Goal: Transaction & Acquisition: Purchase product/service

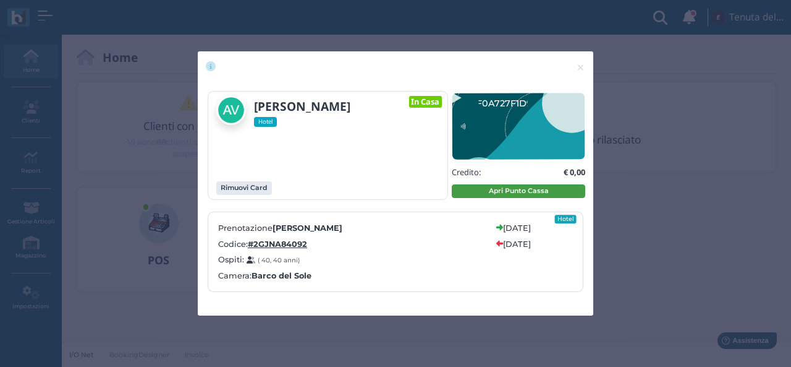
click at [506, 189] on button "Apri Punto Cassa" at bounding box center [519, 191] width 134 height 14
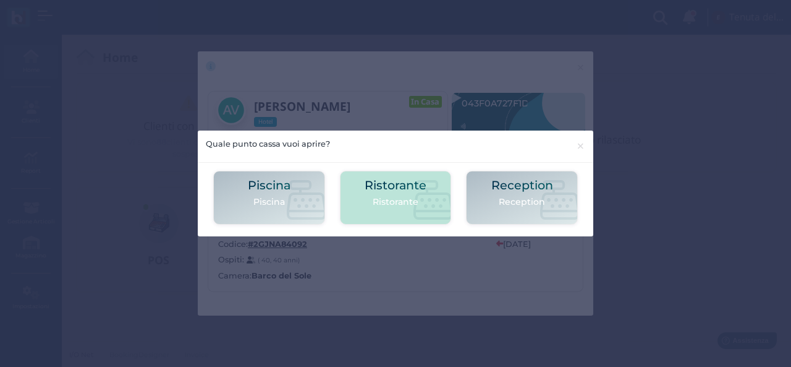
click at [394, 192] on h2 "Ristorante" at bounding box center [396, 185] width 62 height 13
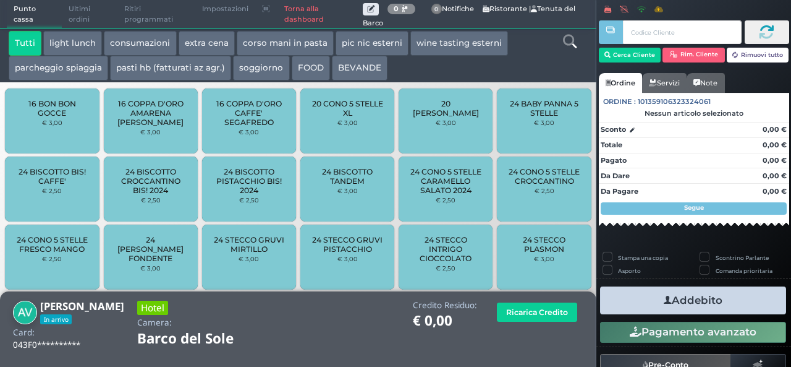
click at [217, 51] on button "extra cena" at bounding box center [207, 43] width 56 height 25
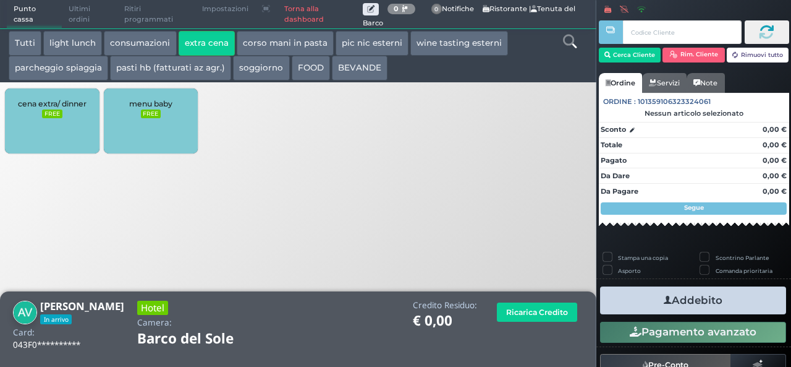
click at [66, 106] on span "cena extra/ dinner" at bounding box center [52, 103] width 69 height 9
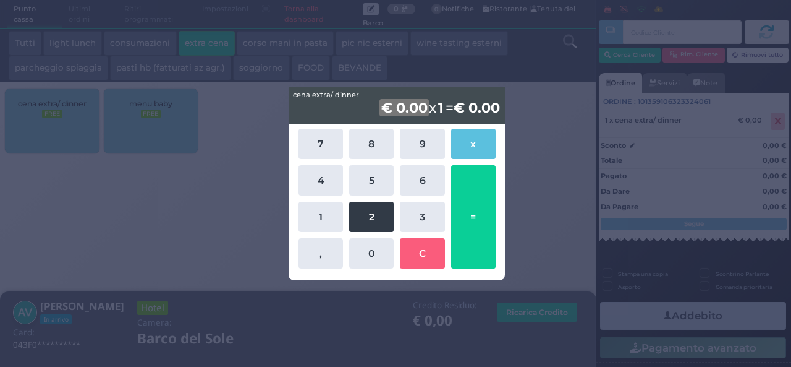
click at [367, 226] on button "2" at bounding box center [371, 217] width 45 height 30
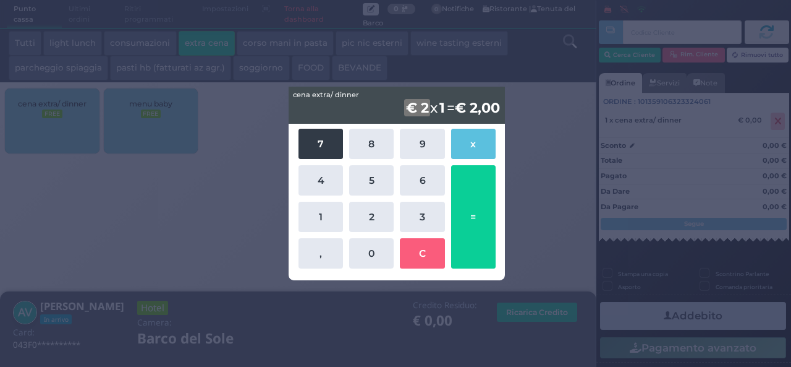
click at [321, 152] on button "7" at bounding box center [321, 144] width 45 height 30
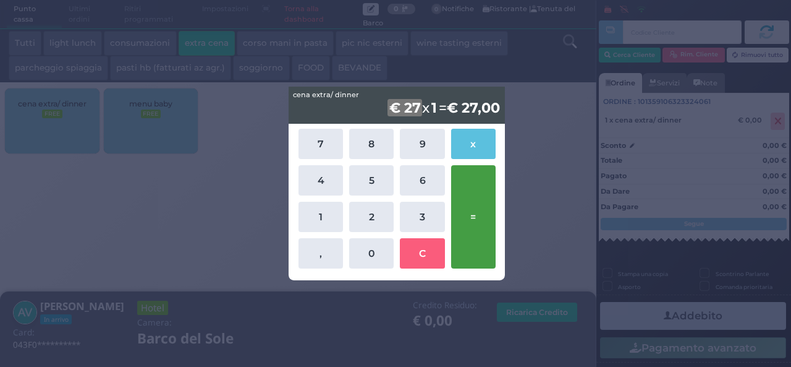
click at [467, 217] on button "=" at bounding box center [473, 216] width 45 height 103
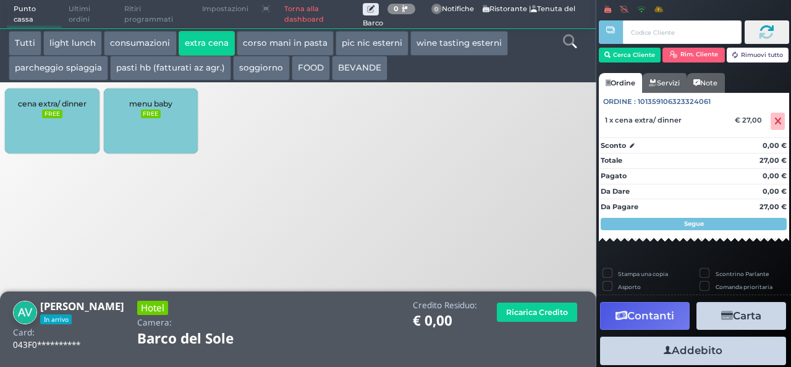
click at [689, 347] on button "Addebito" at bounding box center [693, 350] width 186 height 28
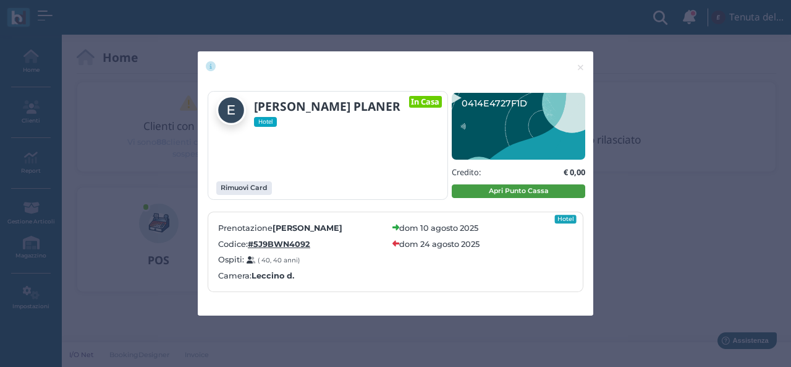
click at [521, 184] on button "Apri Punto Cassa" at bounding box center [519, 191] width 134 height 14
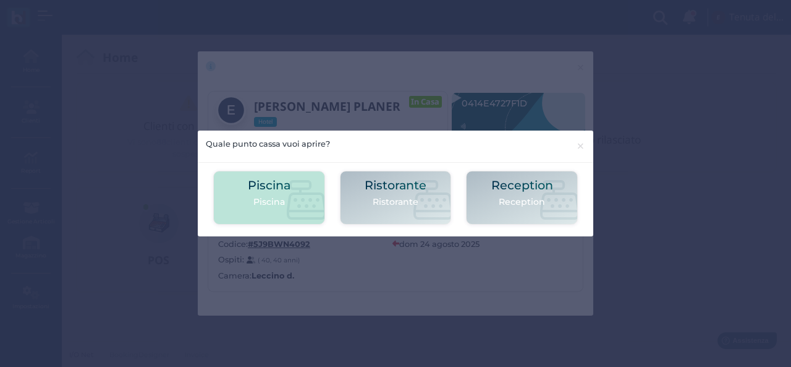
click at [282, 210] on div "Piscina Piscina" at bounding box center [269, 198] width 43 height 38
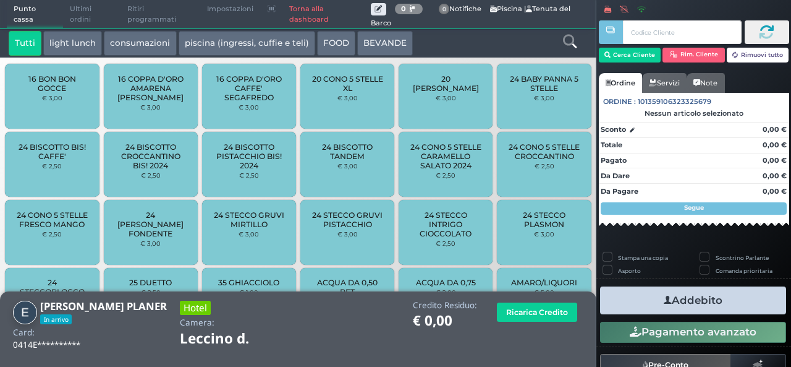
click at [564, 35] on icon at bounding box center [570, 42] width 14 height 14
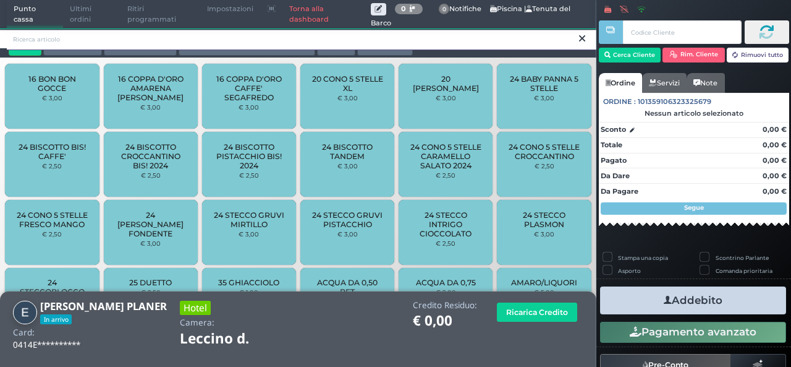
click at [182, 44] on input "search" at bounding box center [302, 39] width 590 height 22
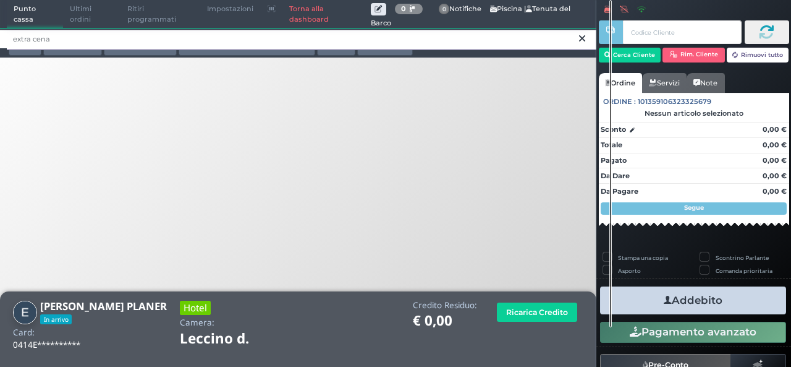
type input "extra cena"
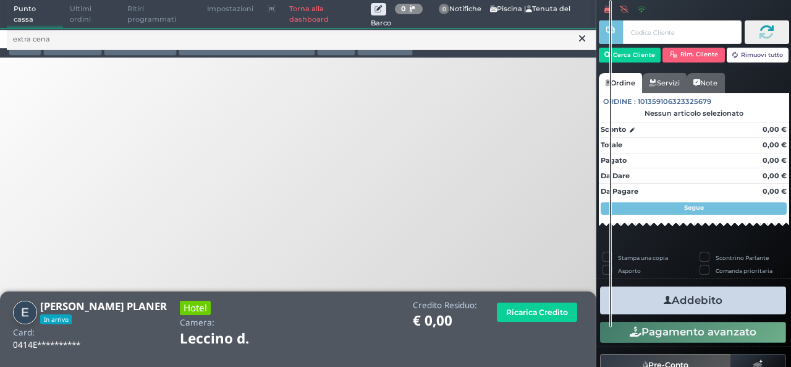
click at [580, 41] on icon at bounding box center [582, 38] width 6 height 12
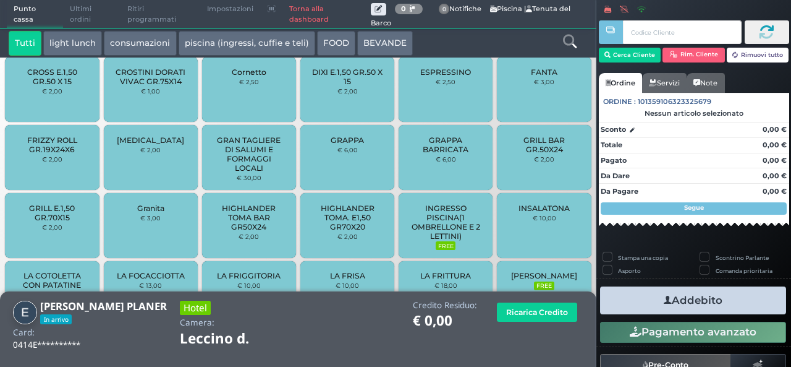
scroll to position [1148, 0]
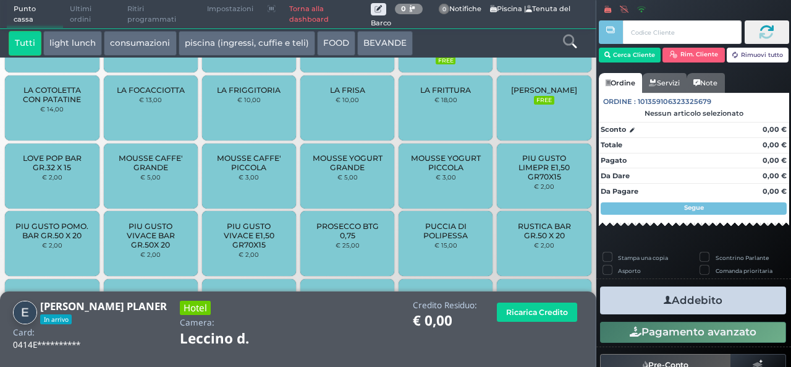
click at [82, 39] on button "light lunch" at bounding box center [72, 43] width 59 height 25
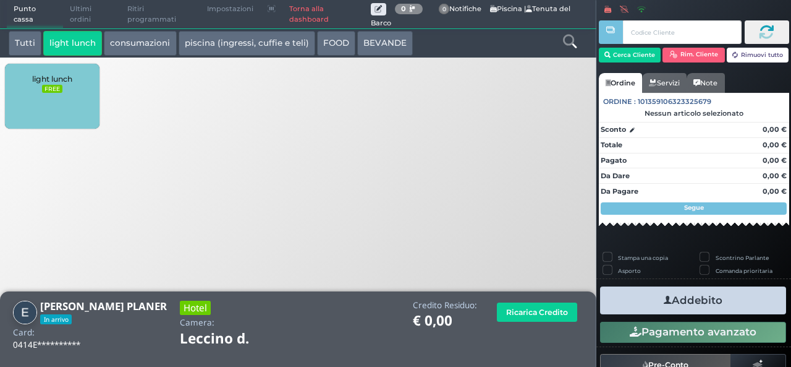
click at [339, 40] on button "FOOD" at bounding box center [336, 43] width 38 height 25
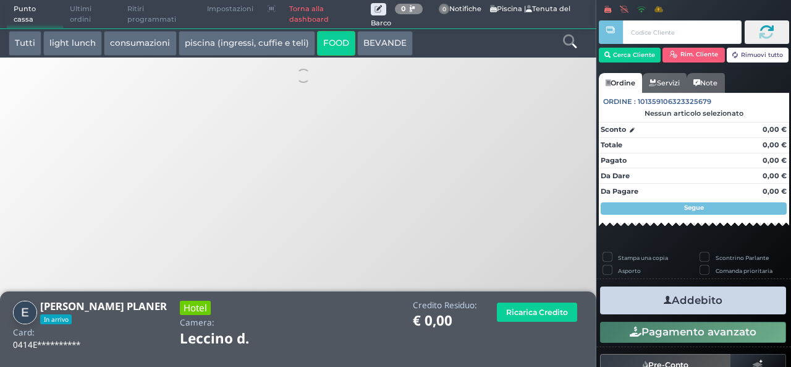
click at [362, 43] on button "BEVANDE" at bounding box center [385, 43] width 56 height 25
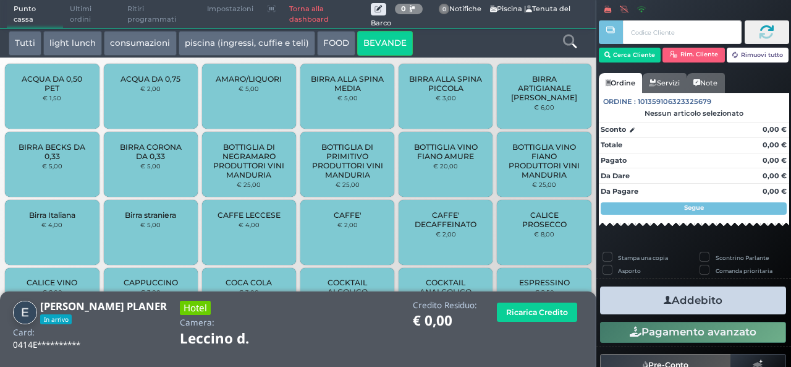
click at [324, 43] on button "FOOD" at bounding box center [336, 43] width 38 height 25
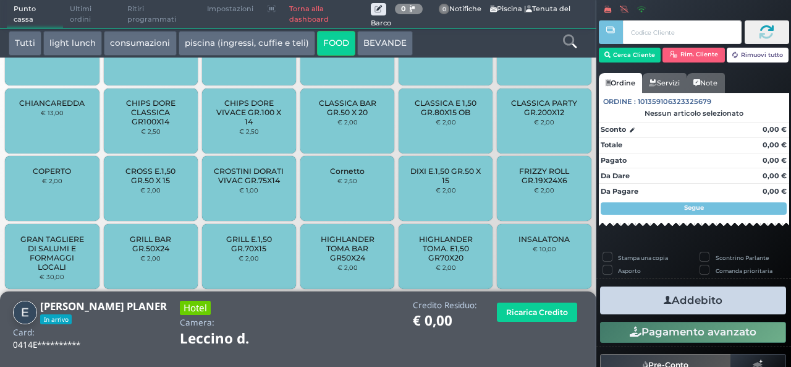
scroll to position [883, 0]
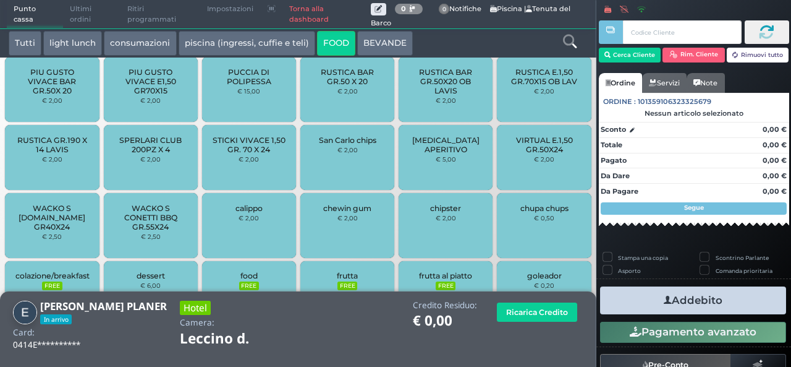
click at [571, 37] on icon at bounding box center [570, 42] width 14 height 14
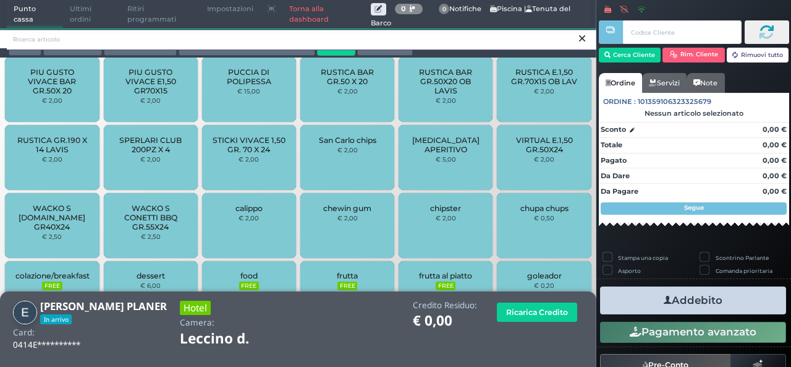
scroll to position [0, 0]
click at [281, 43] on input "search" at bounding box center [302, 39] width 590 height 22
type input "extra"
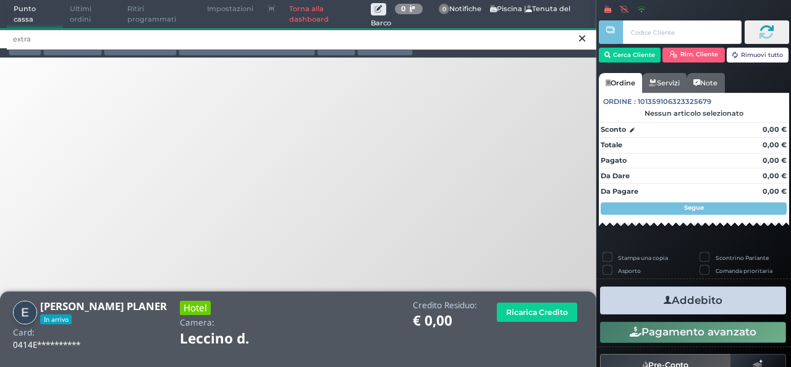
drag, startPoint x: 160, startPoint y: 50, endPoint x: 12, endPoint y: 45, distance: 147.2
click at [13, 45] on input "extra" at bounding box center [302, 39] width 590 height 22
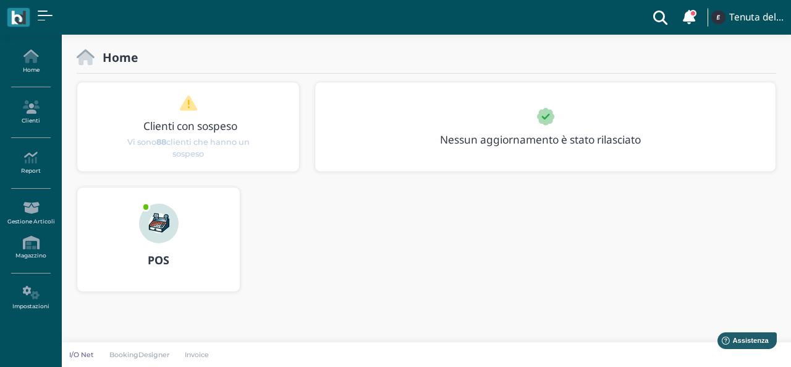
click at [161, 224] on img at bounding box center [159, 223] width 40 height 40
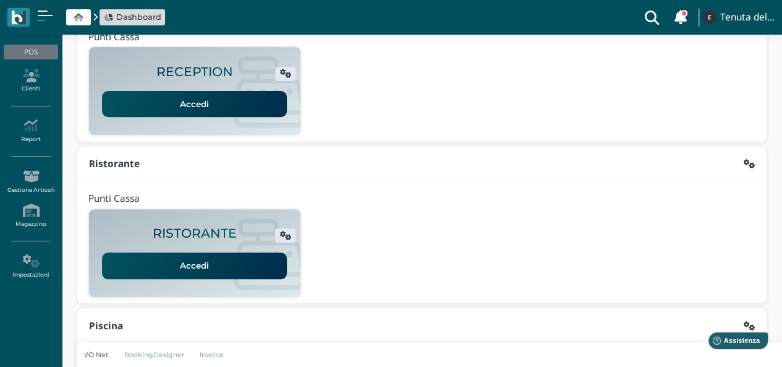
scroll to position [316, 0]
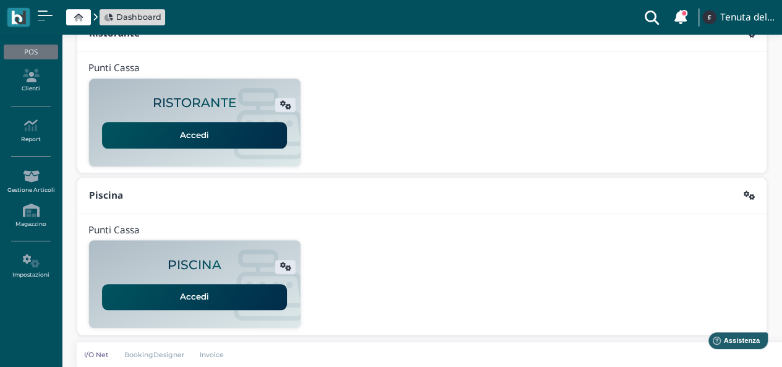
click at [193, 134] on link "Accedi" at bounding box center [194, 135] width 185 height 26
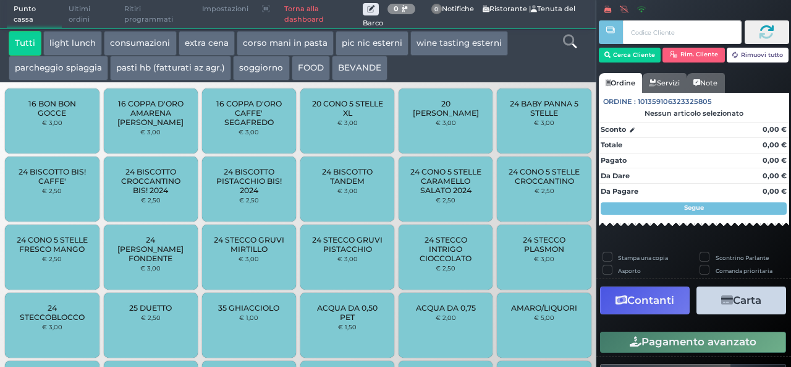
click at [194, 38] on button "extra cena" at bounding box center [207, 43] width 56 height 25
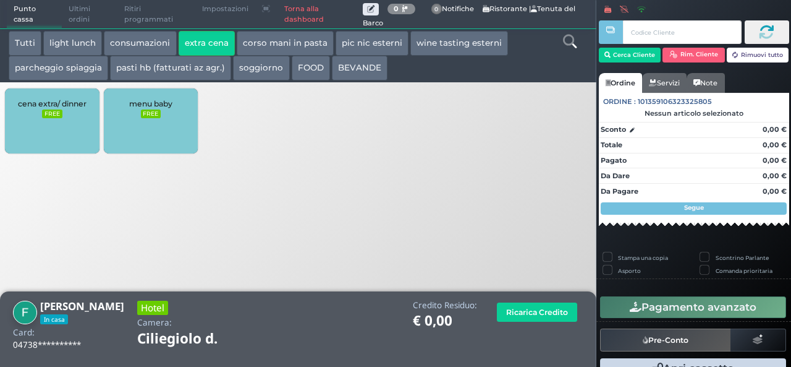
click at [74, 111] on div "cena extra/ dinner FREE" at bounding box center [52, 120] width 94 height 65
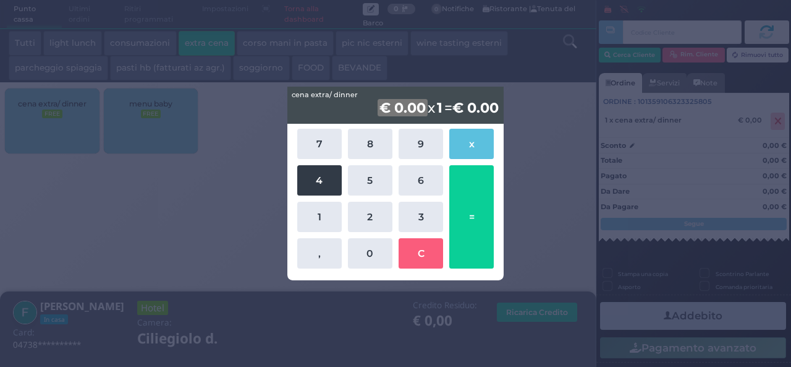
click at [315, 174] on button "4" at bounding box center [319, 180] width 45 height 30
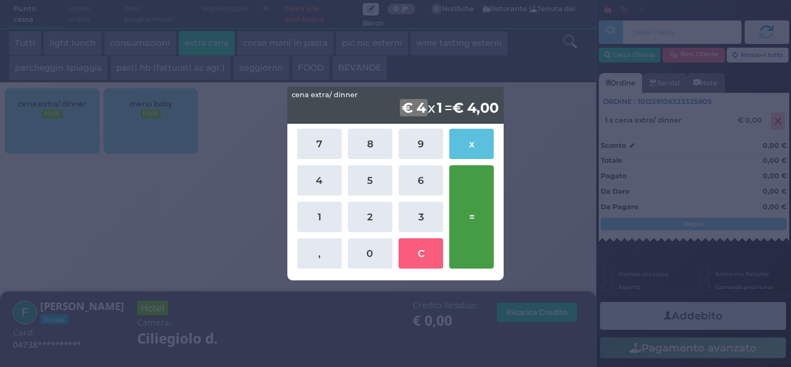
click at [475, 224] on button "=" at bounding box center [472, 216] width 45 height 103
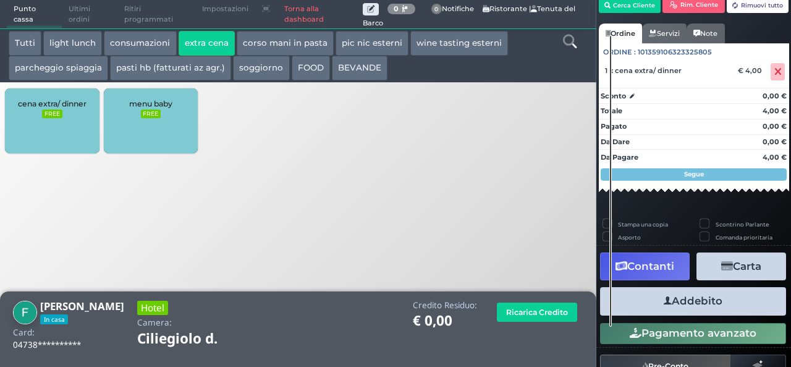
scroll to position [70, 0]
click at [694, 300] on button "Addebito" at bounding box center [693, 301] width 186 height 28
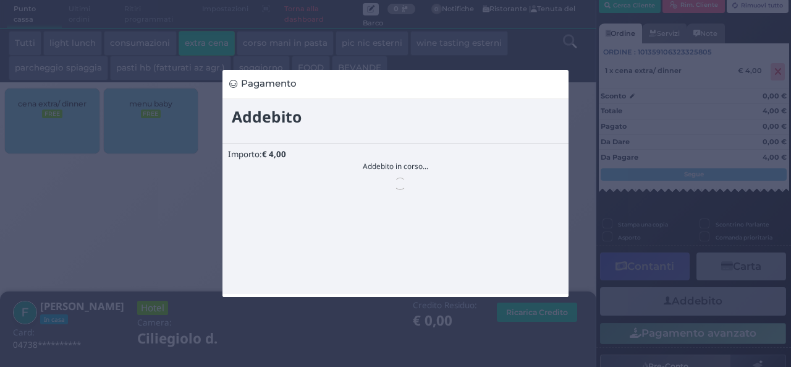
scroll to position [0, 0]
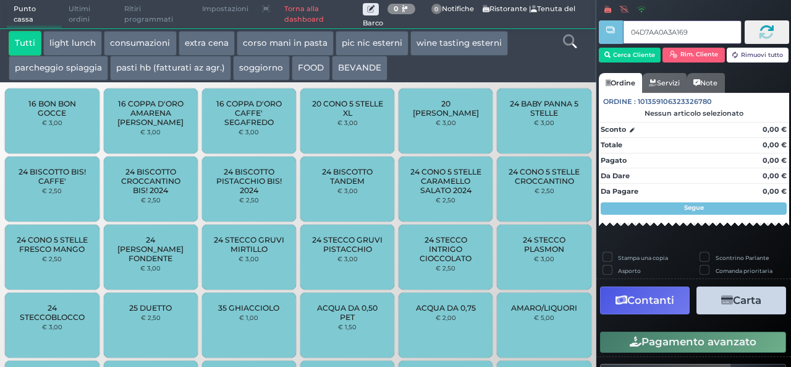
type input "04D7AA0A3A1695"
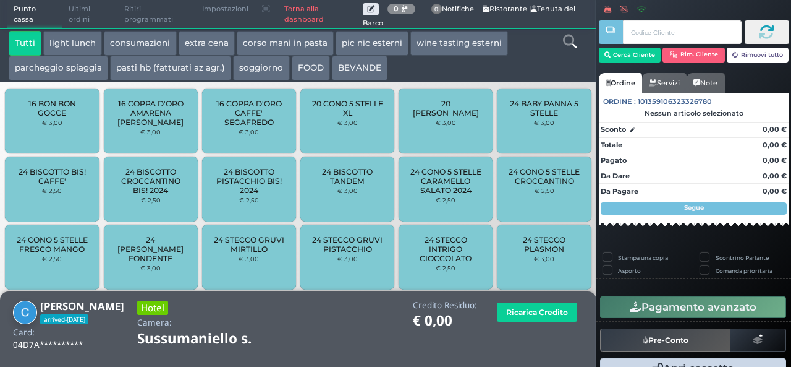
click at [223, 36] on button "extra cena" at bounding box center [207, 43] width 56 height 25
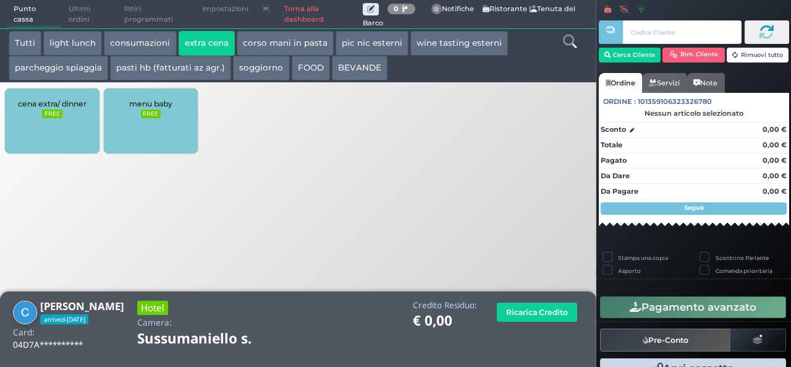
click at [67, 109] on div "cena extra/ dinner FREE" at bounding box center [52, 120] width 94 height 65
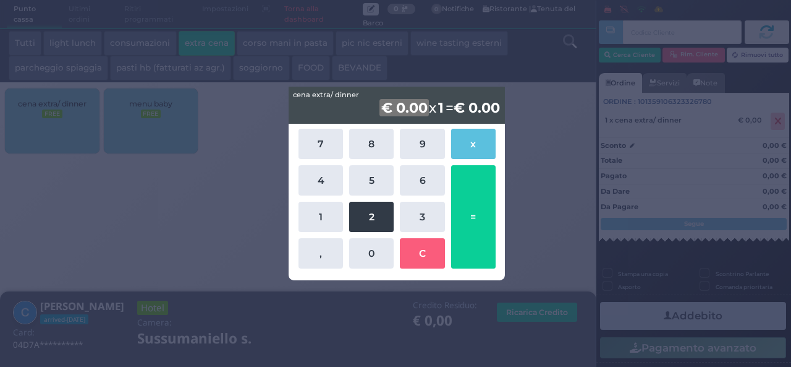
click at [367, 222] on button "2" at bounding box center [371, 217] width 45 height 30
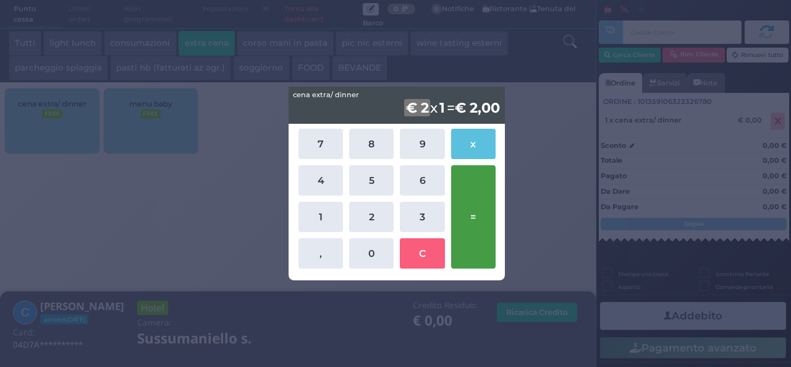
click at [475, 214] on button "=" at bounding box center [473, 216] width 45 height 103
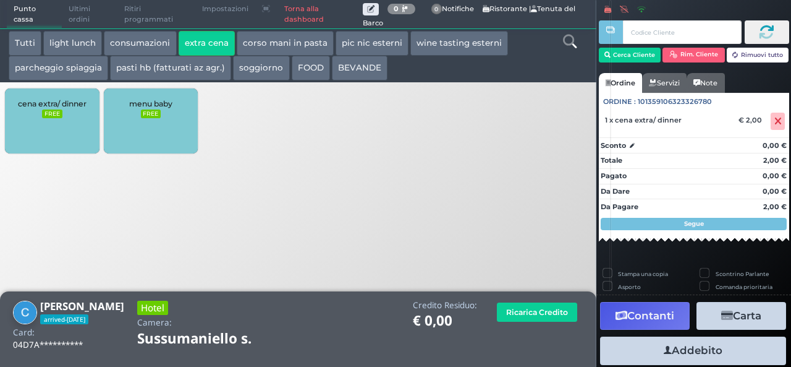
click at [664, 344] on icon "button" at bounding box center [668, 350] width 8 height 13
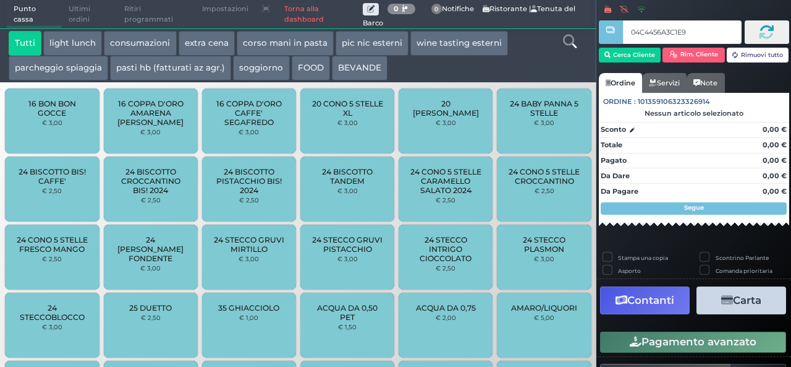
type input "04C4456A3C1E90"
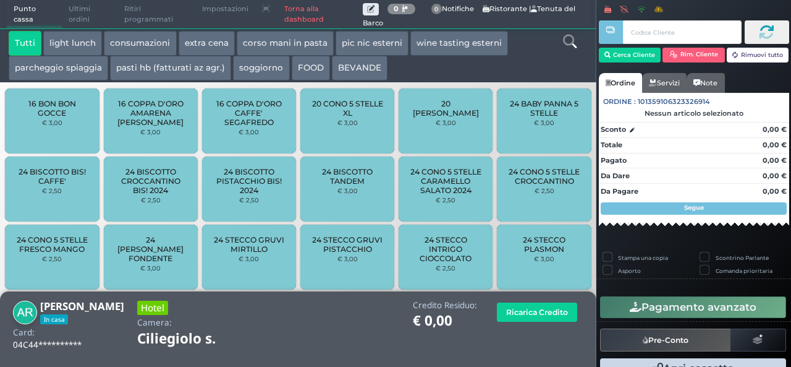
click at [218, 40] on button "extra cena" at bounding box center [207, 43] width 56 height 25
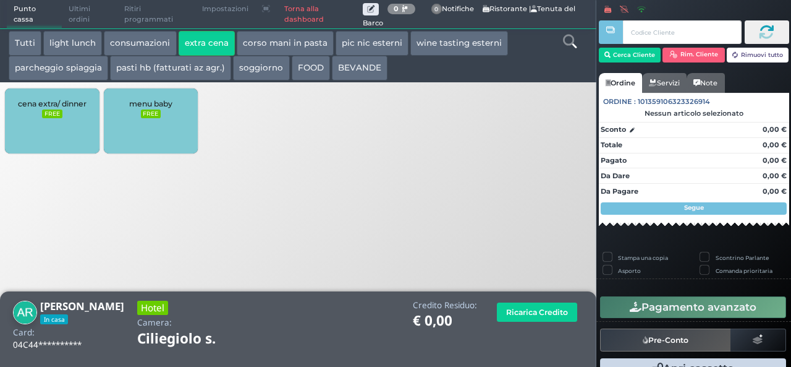
click at [35, 123] on div "cena extra/ dinner FREE" at bounding box center [52, 120] width 94 height 65
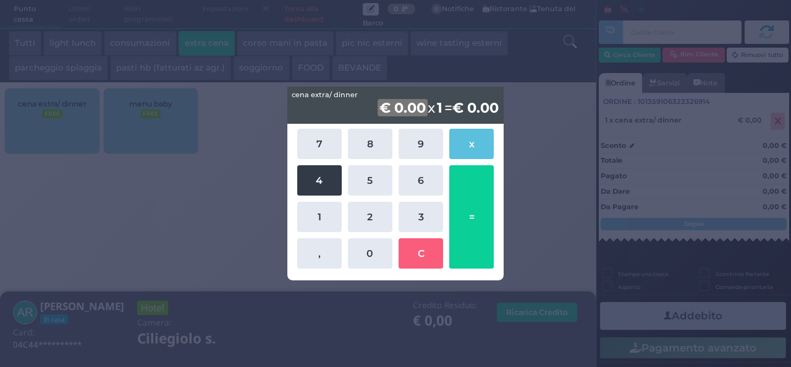
click at [318, 184] on button "4" at bounding box center [319, 180] width 45 height 30
click at [480, 213] on button "=" at bounding box center [472, 216] width 45 height 103
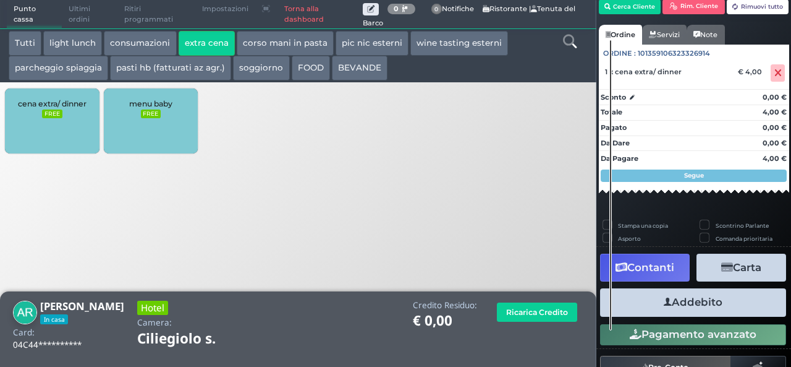
scroll to position [70, 0]
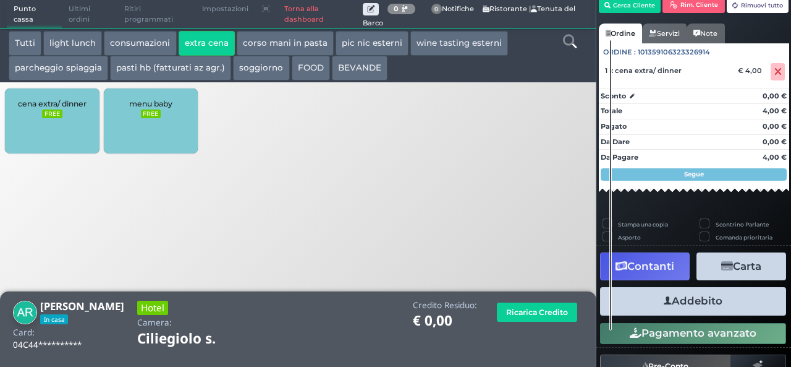
click at [667, 302] on button "Addebito" at bounding box center [693, 301] width 186 height 28
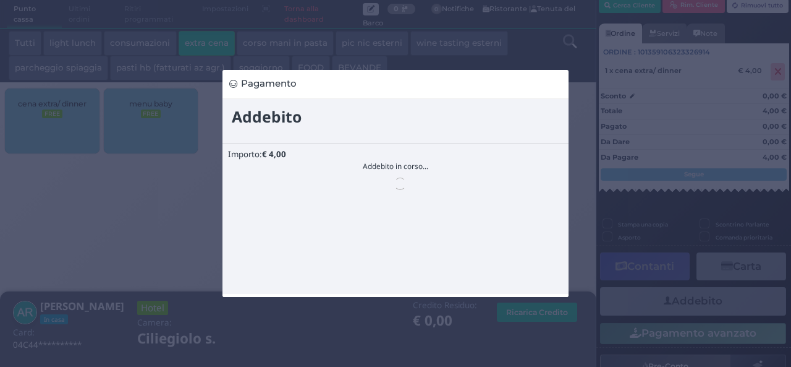
scroll to position [0, 0]
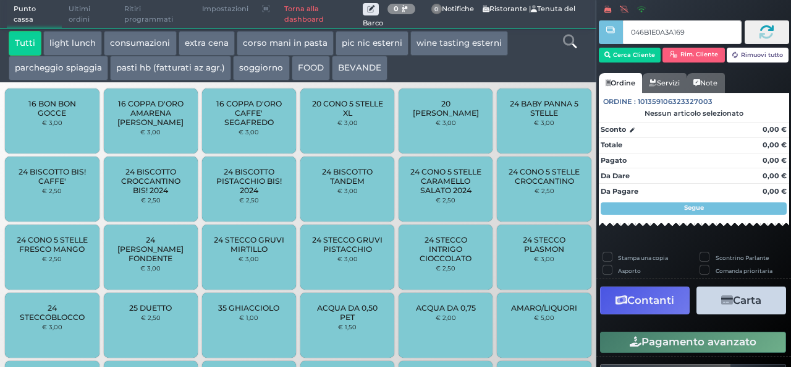
type input "046B1E0A3A1691"
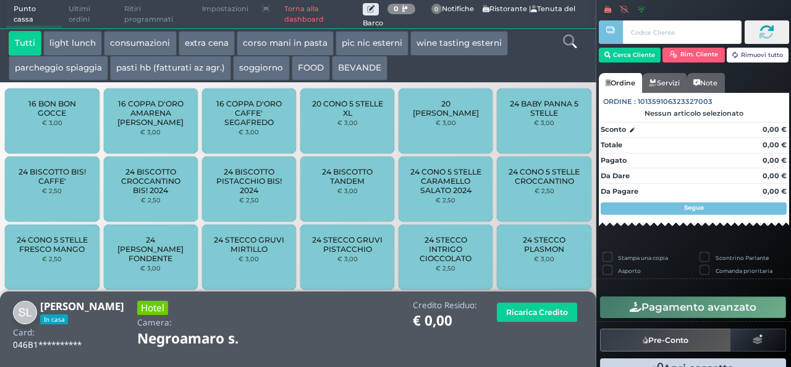
click at [221, 46] on button "extra cena" at bounding box center [207, 43] width 56 height 25
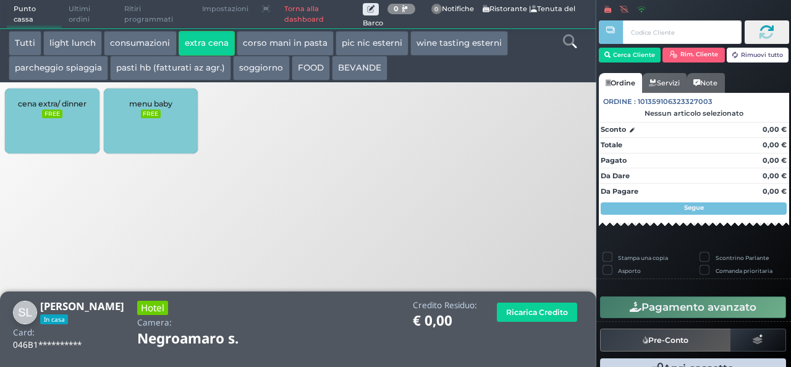
click at [57, 123] on div "cena extra/ dinner FREE" at bounding box center [52, 120] width 94 height 65
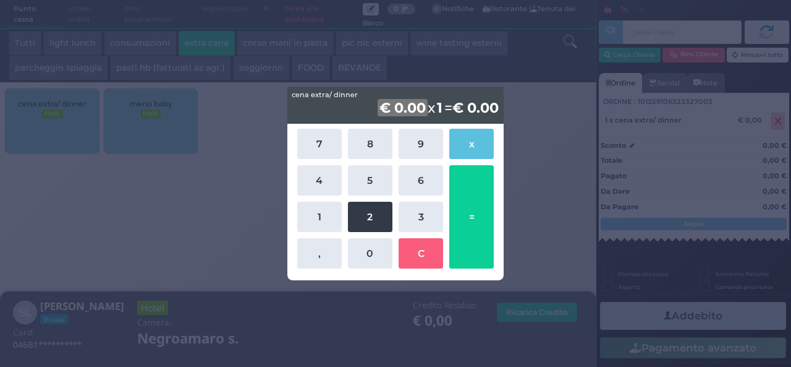
click at [371, 219] on button "2" at bounding box center [370, 217] width 45 height 30
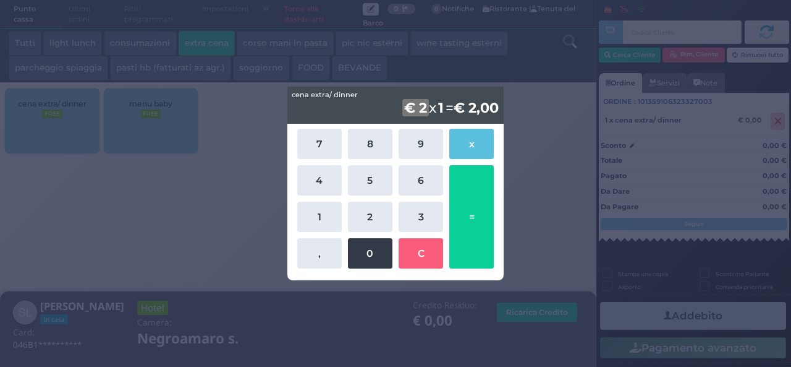
click at [371, 242] on button "0" at bounding box center [370, 253] width 45 height 30
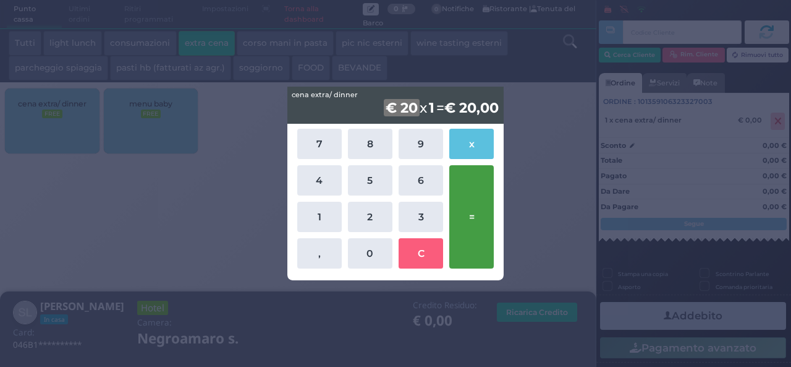
click at [480, 224] on button "=" at bounding box center [472, 216] width 45 height 103
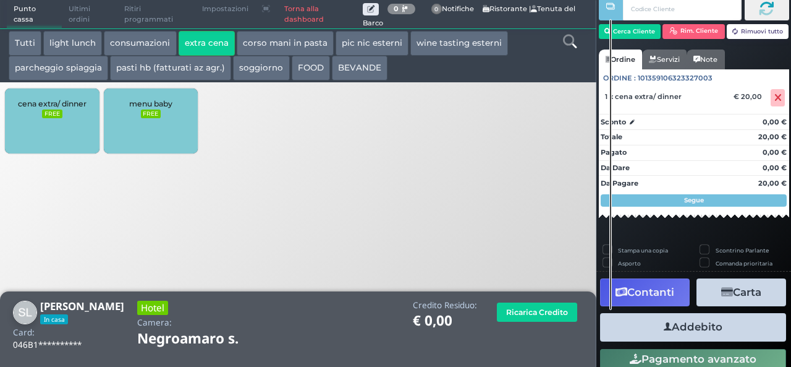
scroll to position [70, 0]
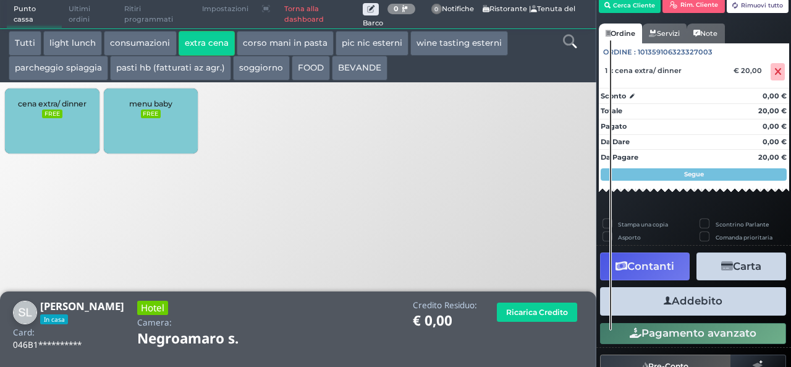
click at [680, 304] on button "Addebito" at bounding box center [693, 301] width 186 height 28
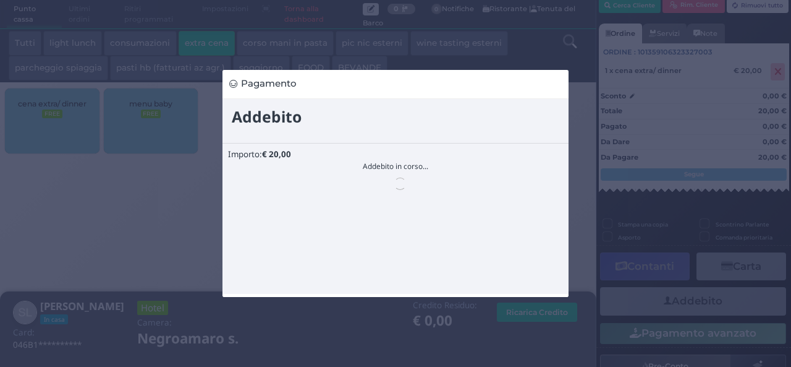
scroll to position [0, 0]
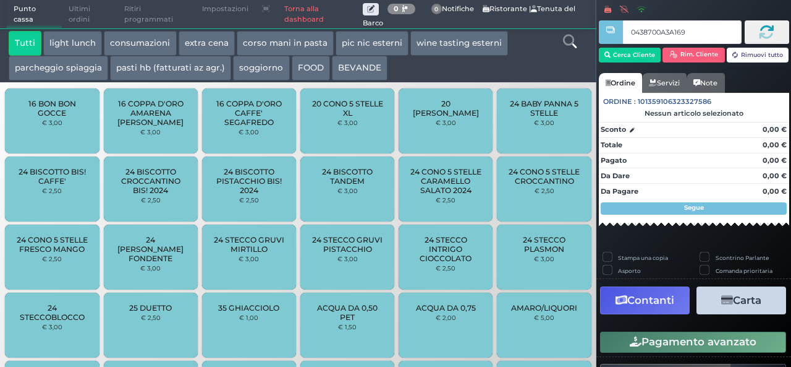
type input "0438700A3A1691"
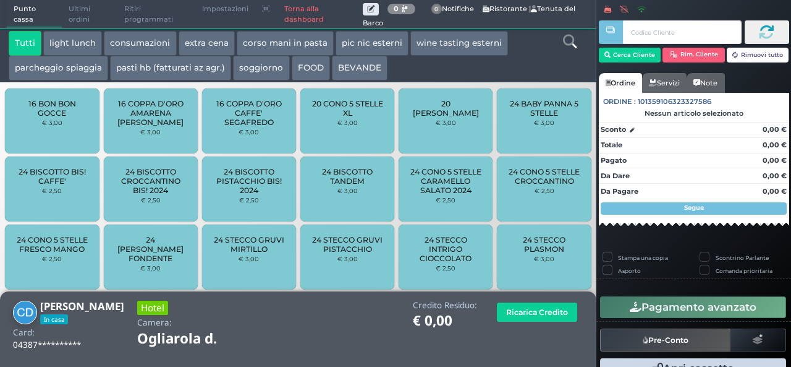
click at [209, 48] on button "extra cena" at bounding box center [207, 43] width 56 height 25
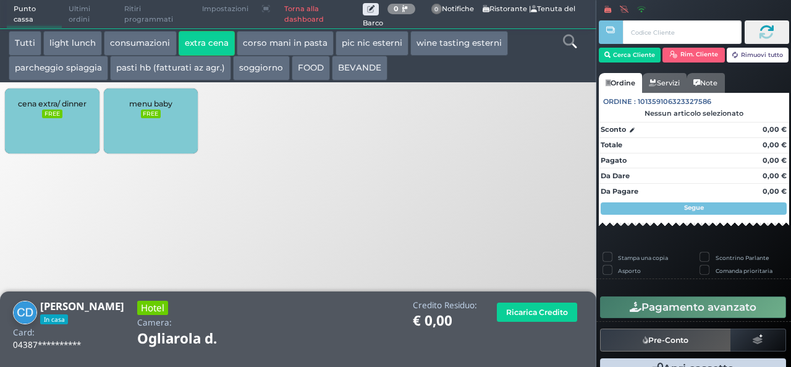
click at [54, 117] on small "FREE" at bounding box center [52, 113] width 20 height 9
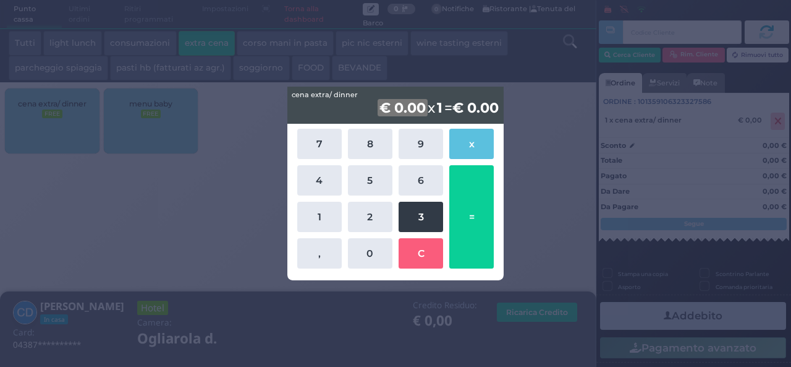
click at [416, 217] on button "3" at bounding box center [421, 217] width 45 height 30
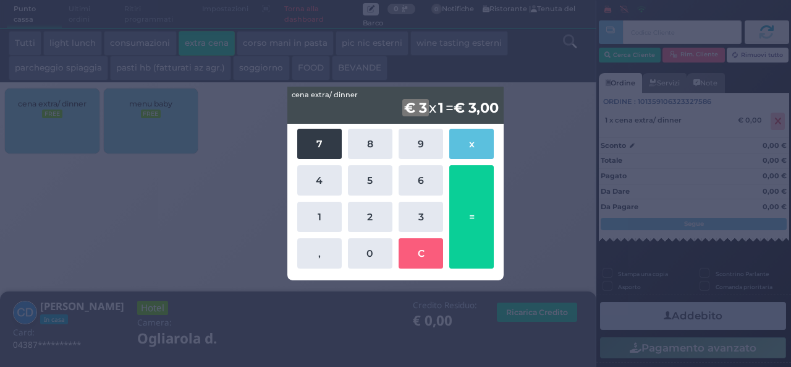
click at [315, 140] on button "7" at bounding box center [319, 144] width 45 height 30
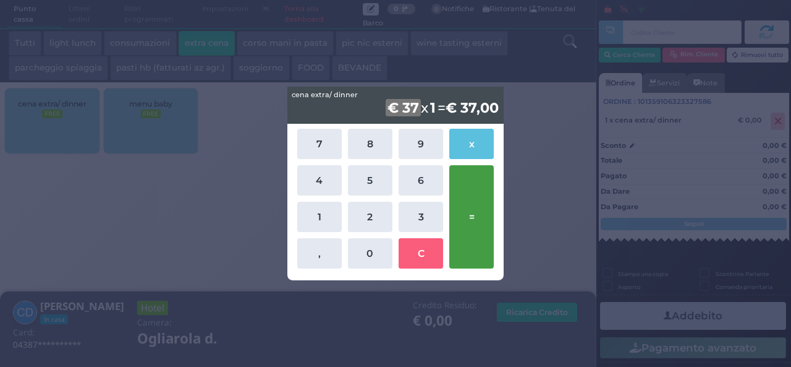
click at [464, 244] on button "=" at bounding box center [472, 216] width 45 height 103
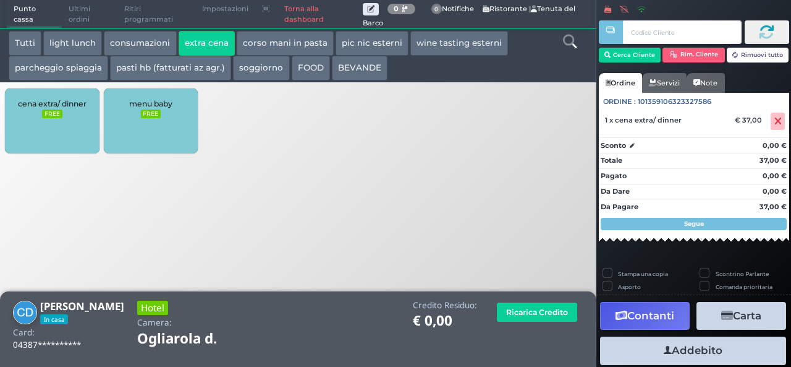
click at [677, 361] on button "Addebito" at bounding box center [693, 350] width 186 height 28
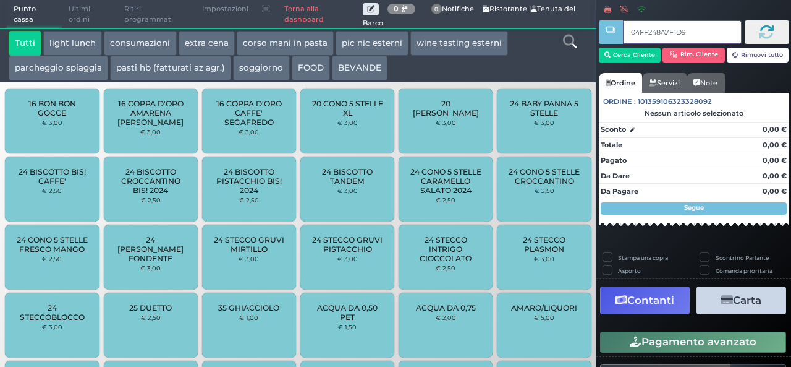
type input "04FF248A7F1D94"
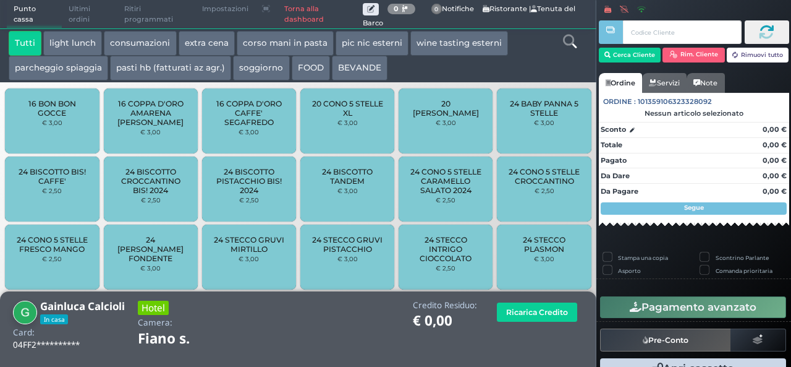
click at [195, 45] on button "extra cena" at bounding box center [207, 43] width 56 height 25
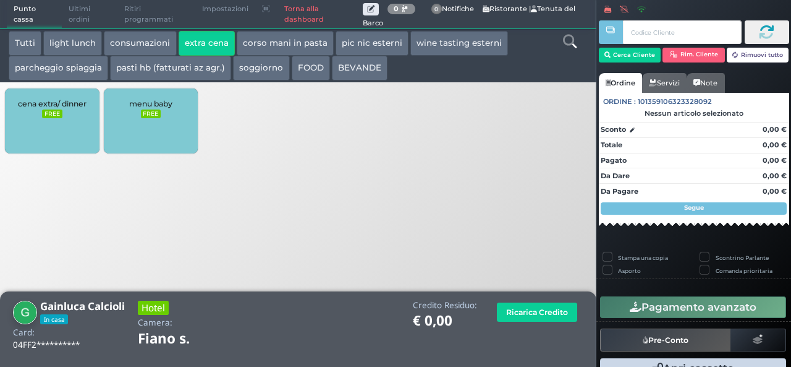
click at [53, 107] on span "cena extra/ dinner" at bounding box center [52, 103] width 69 height 9
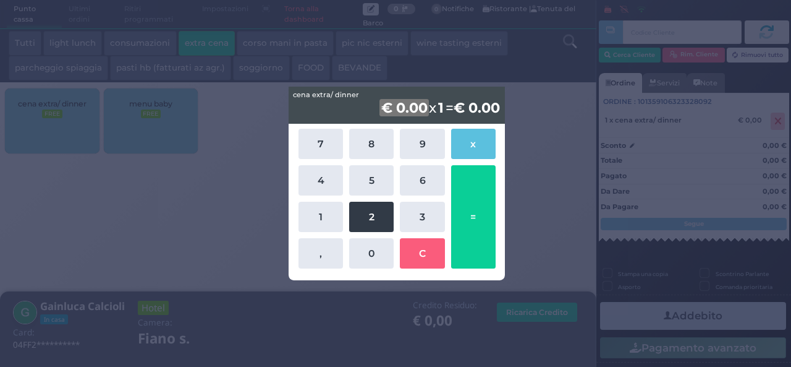
click at [361, 217] on button "2" at bounding box center [371, 217] width 45 height 30
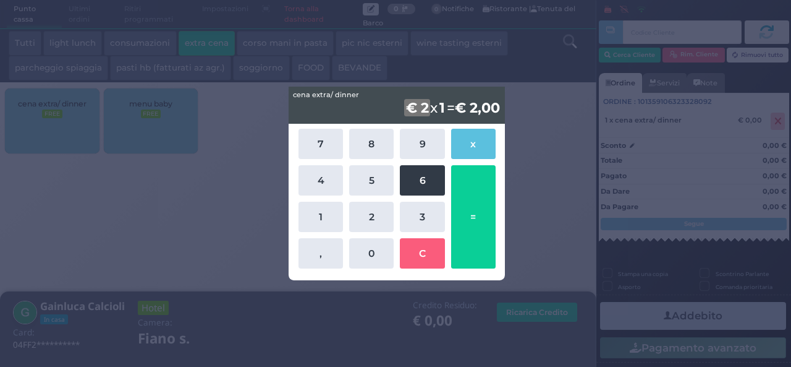
click at [421, 182] on button "6" at bounding box center [422, 180] width 45 height 30
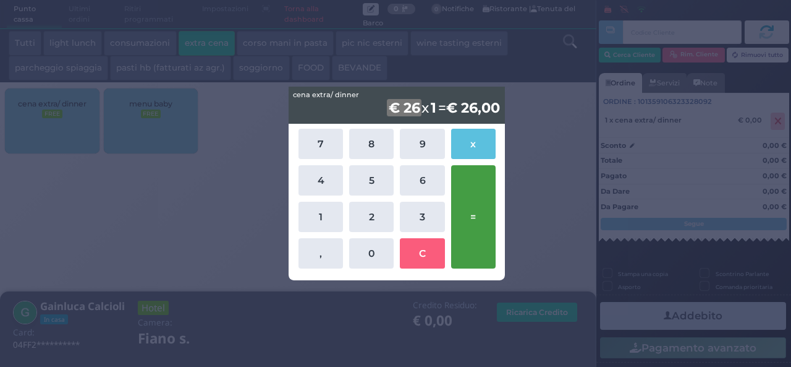
click at [471, 200] on button "=" at bounding box center [473, 216] width 45 height 103
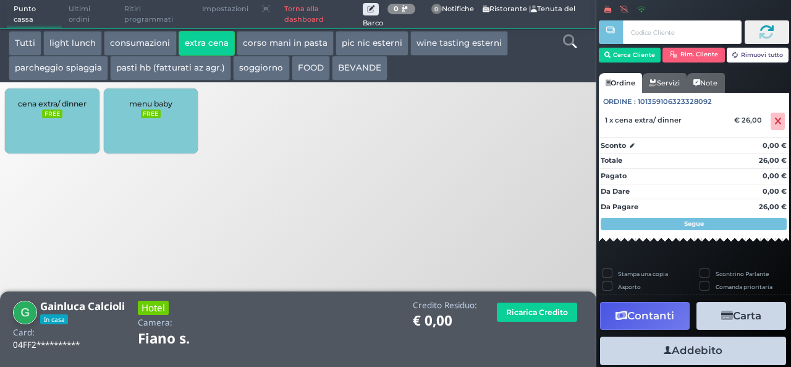
click at [686, 348] on button "Addebito" at bounding box center [693, 350] width 186 height 28
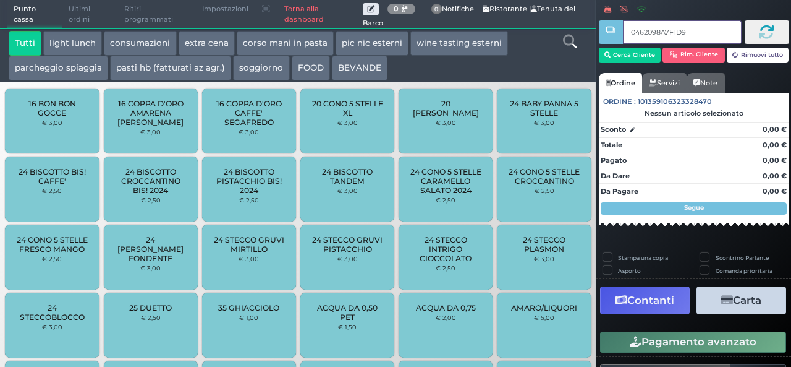
type input "0462098A7F1D95"
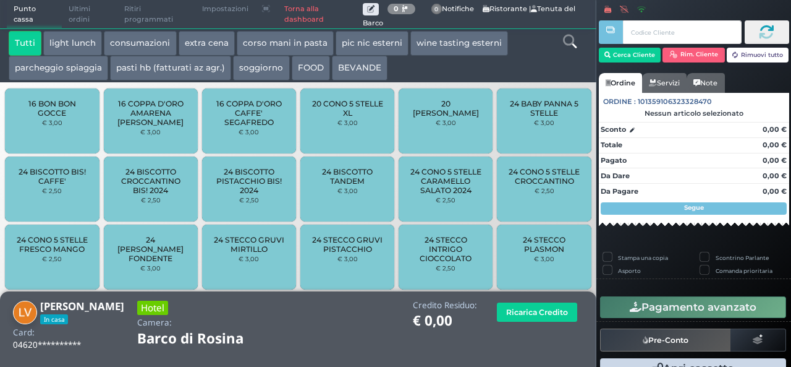
click at [208, 46] on button "extra cena" at bounding box center [207, 43] width 56 height 25
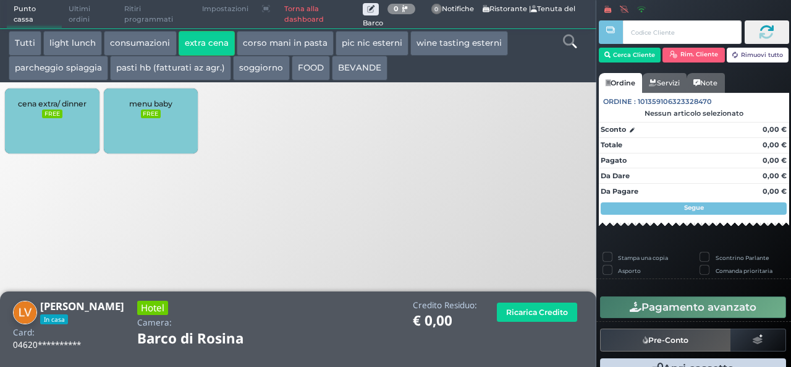
click at [73, 113] on div "cena extra/ dinner FREE" at bounding box center [52, 120] width 94 height 65
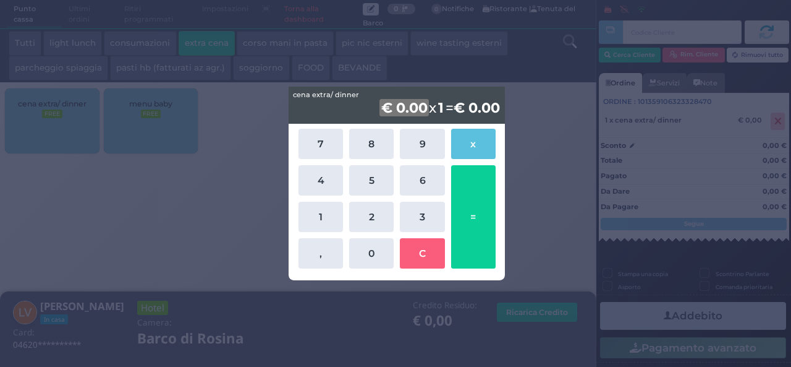
click at [398, 222] on div "7 8 9 x 4 5 6 1 2 3 , 0 C =" at bounding box center [397, 199] width 203 height 146
click at [416, 222] on button "3" at bounding box center [422, 217] width 45 height 30
click at [366, 187] on button "5" at bounding box center [371, 180] width 45 height 30
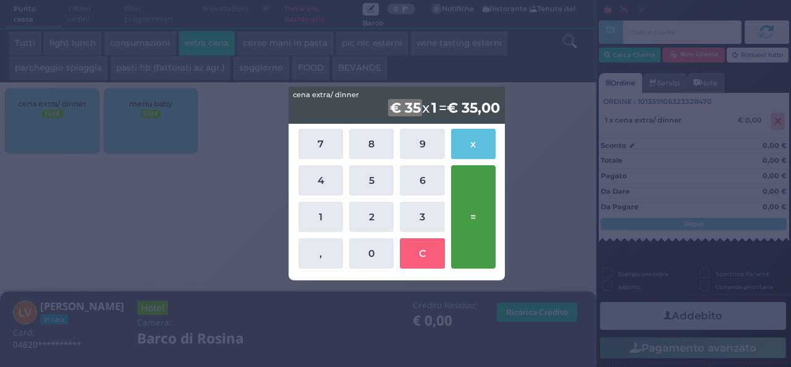
click at [479, 222] on button "=" at bounding box center [473, 216] width 45 height 103
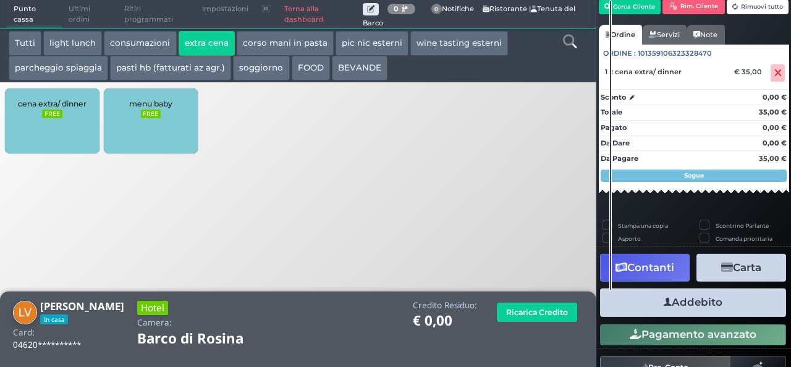
scroll to position [70, 0]
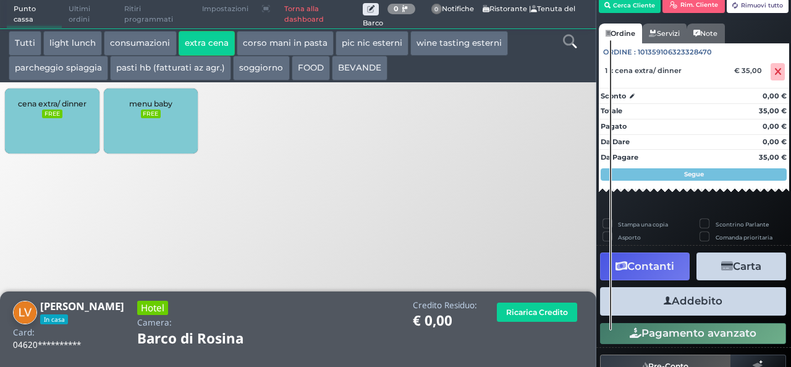
click at [693, 300] on button "Addebito" at bounding box center [693, 301] width 186 height 28
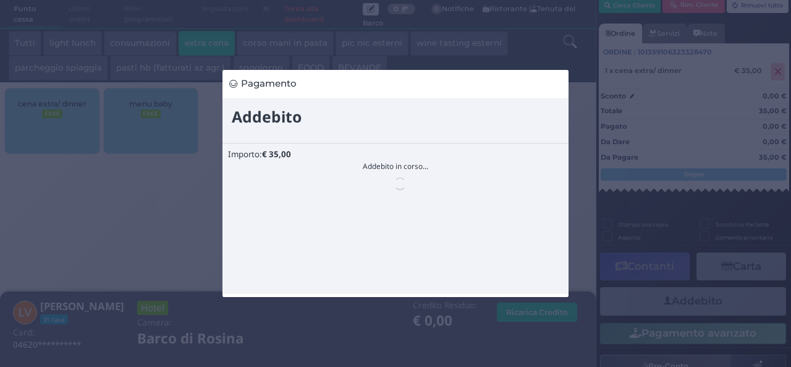
scroll to position [0, 0]
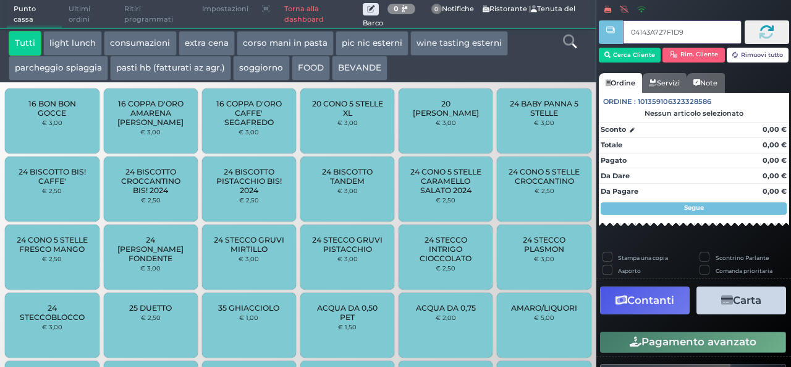
type input "04143A727F1D95"
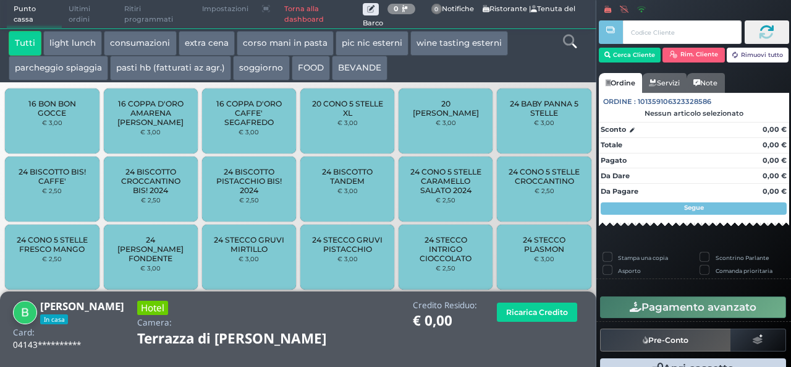
click at [209, 43] on button "extra cena" at bounding box center [207, 43] width 56 height 25
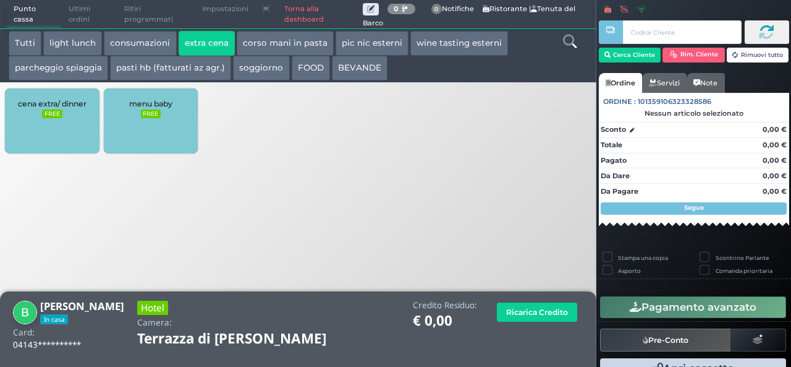
click at [57, 104] on span "cena extra/ dinner" at bounding box center [52, 103] width 69 height 9
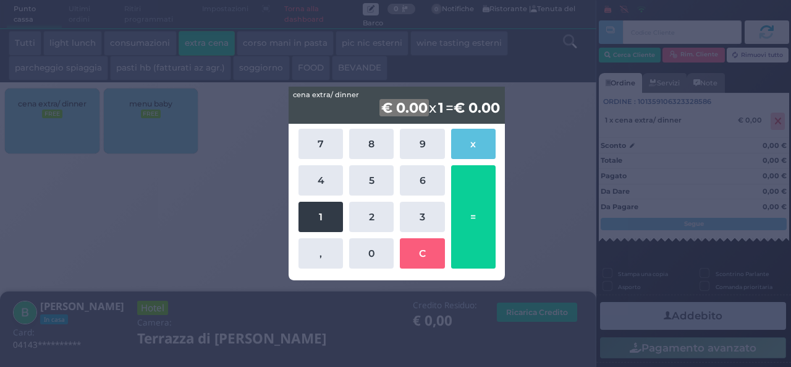
click at [314, 219] on button "1" at bounding box center [321, 217] width 45 height 30
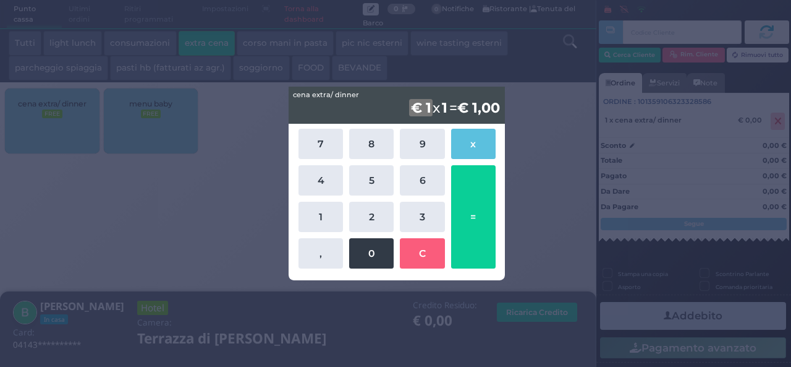
click at [370, 249] on button "0" at bounding box center [371, 253] width 45 height 30
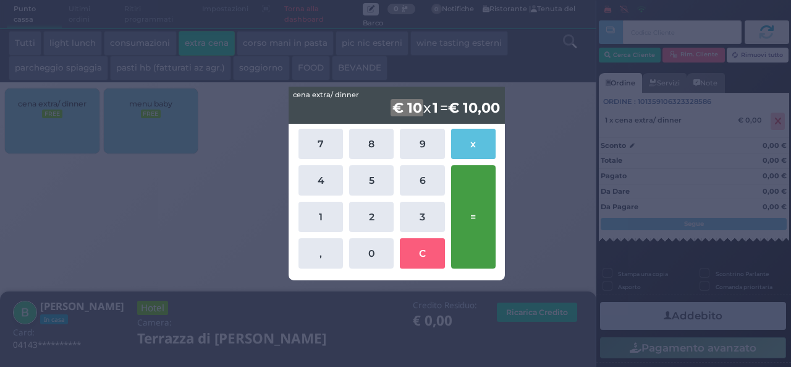
click at [470, 206] on button "=" at bounding box center [473, 216] width 45 height 103
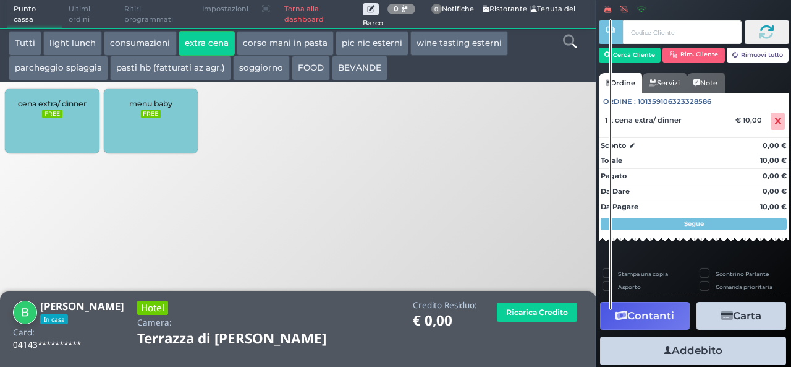
scroll to position [34, 0]
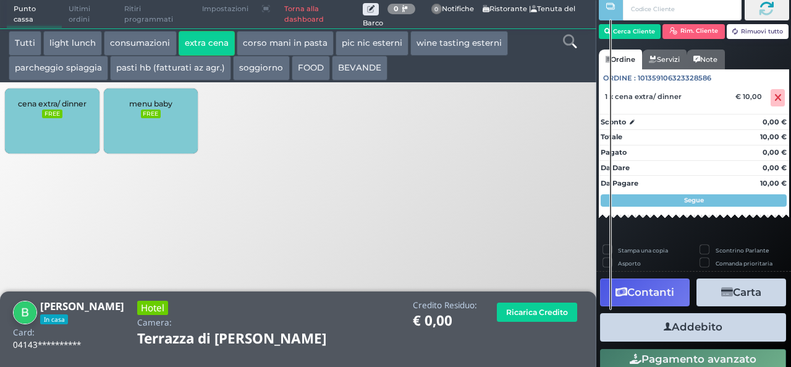
click at [697, 323] on button "Addebito" at bounding box center [693, 327] width 186 height 28
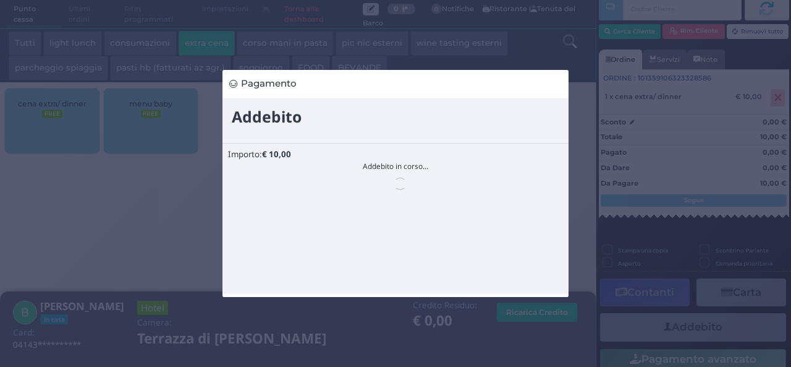
scroll to position [0, 0]
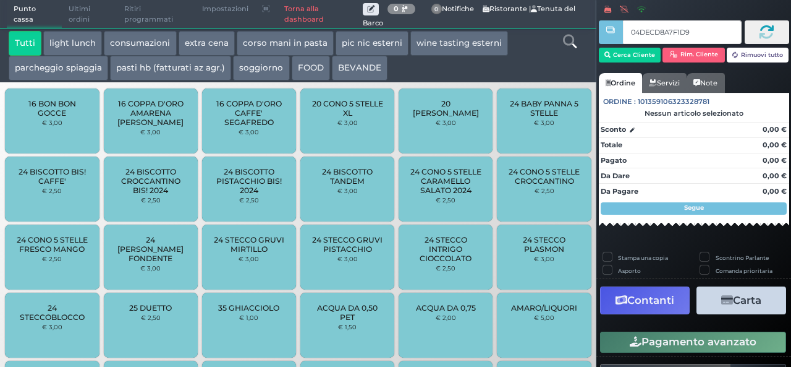
type input "04DECD8A7F1D90"
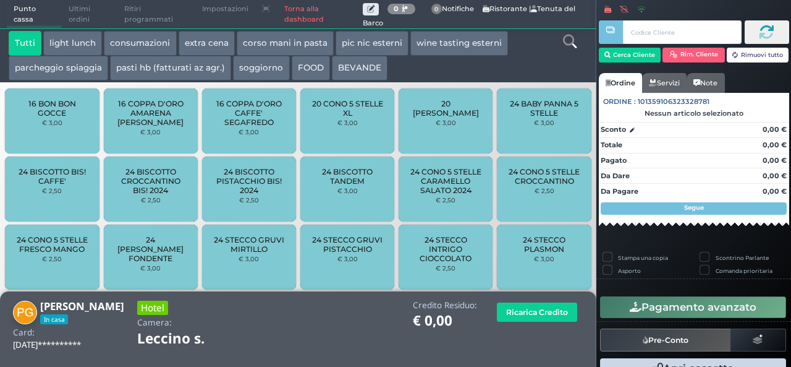
click at [195, 41] on button "extra cena" at bounding box center [207, 43] width 56 height 25
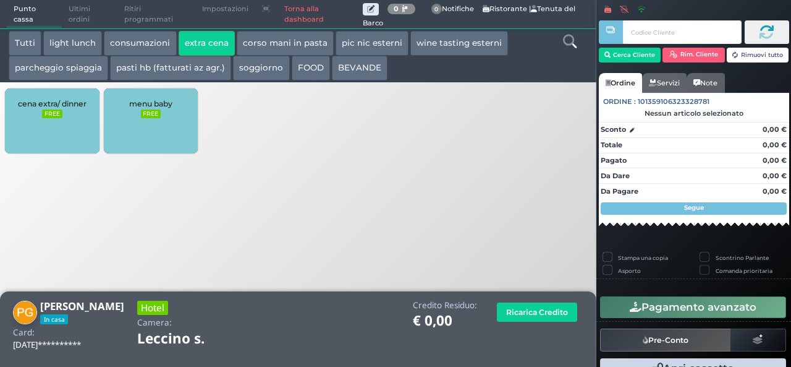
click at [53, 109] on small "FREE" at bounding box center [52, 113] width 20 height 9
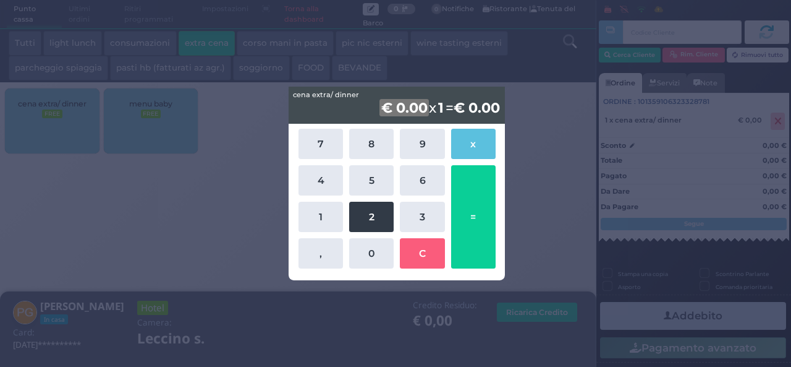
click at [351, 219] on button "2" at bounding box center [371, 217] width 45 height 30
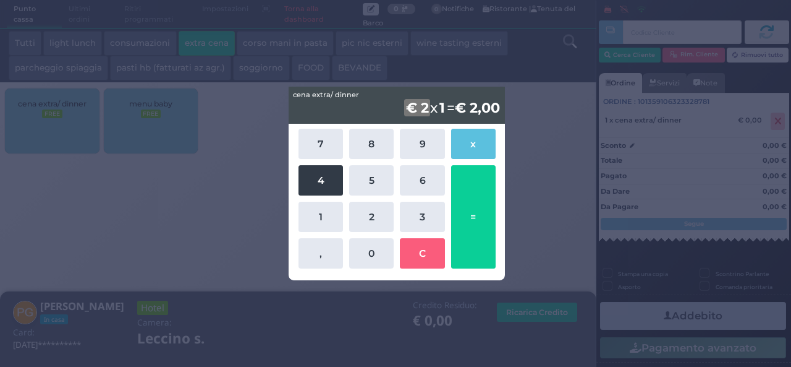
click at [318, 181] on button "4" at bounding box center [321, 180] width 45 height 30
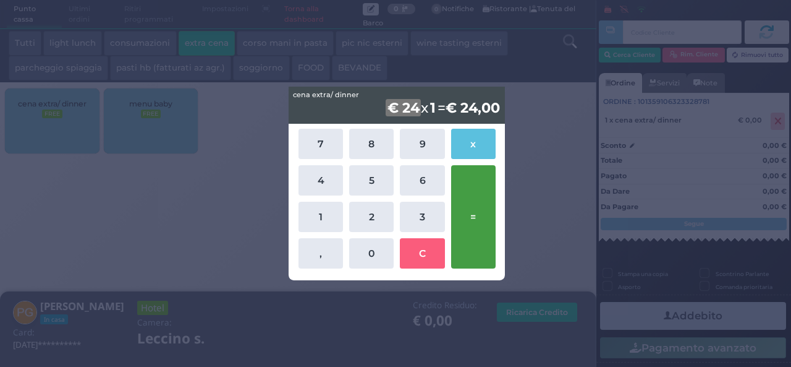
click at [485, 198] on button "=" at bounding box center [473, 216] width 45 height 103
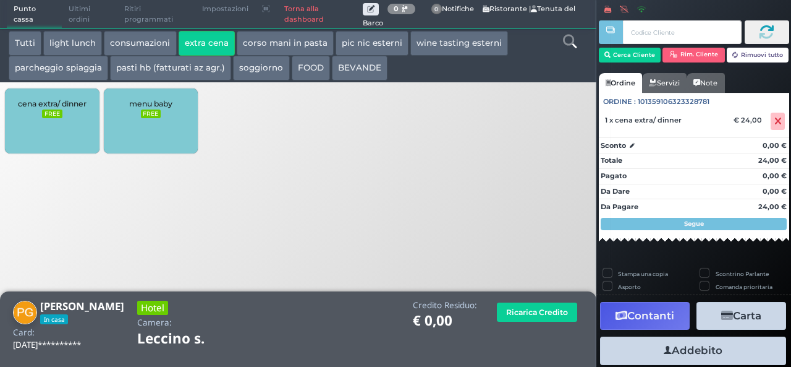
click at [683, 349] on button "Addebito" at bounding box center [693, 350] width 186 height 28
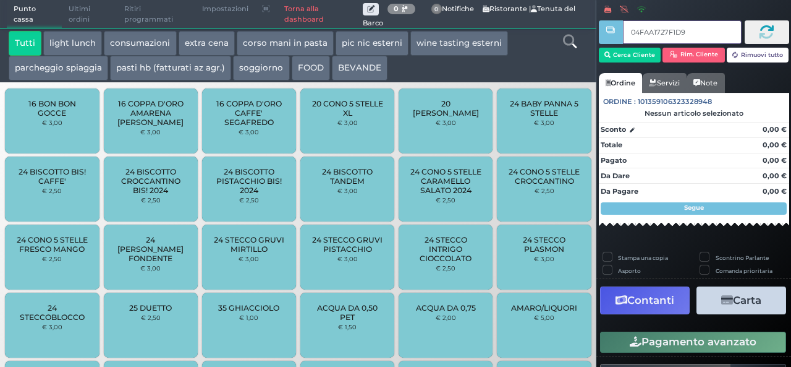
type input "04FAA1727F1D90"
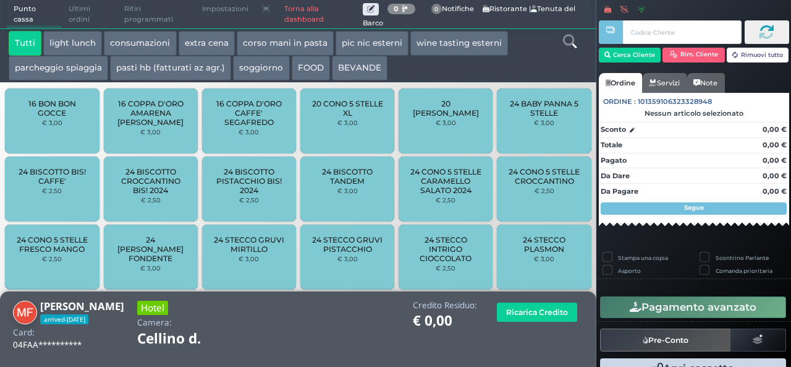
click at [203, 46] on button "extra cena" at bounding box center [207, 43] width 56 height 25
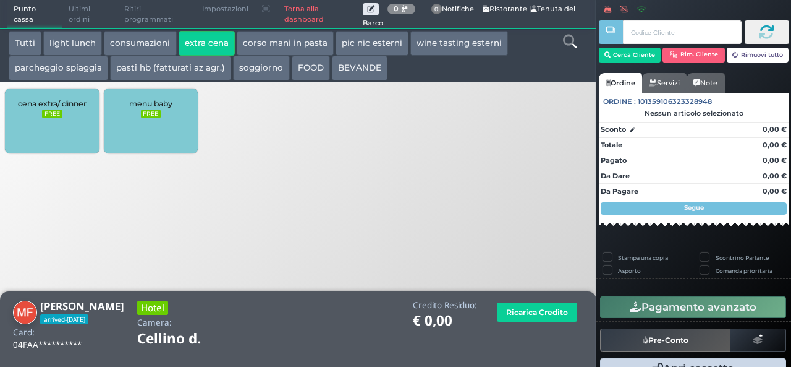
click at [43, 116] on small "FREE" at bounding box center [52, 113] width 20 height 9
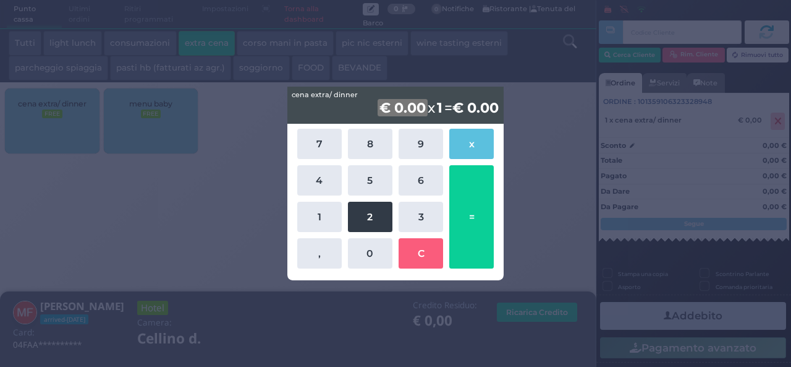
click at [355, 222] on button "2" at bounding box center [370, 217] width 45 height 30
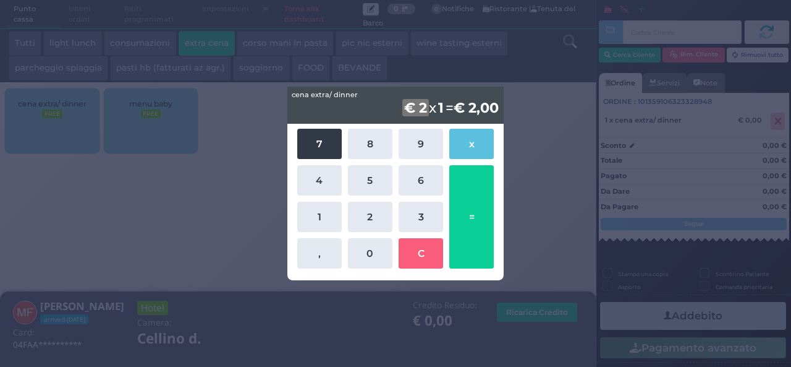
click at [317, 151] on button "7" at bounding box center [319, 144] width 45 height 30
click at [456, 211] on button "=" at bounding box center [472, 216] width 45 height 103
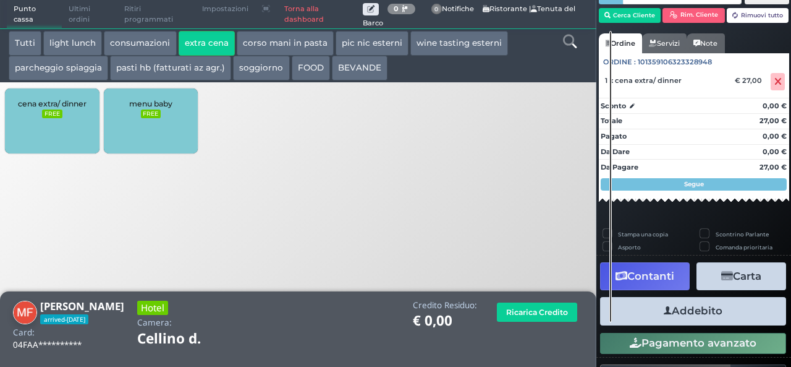
scroll to position [70, 0]
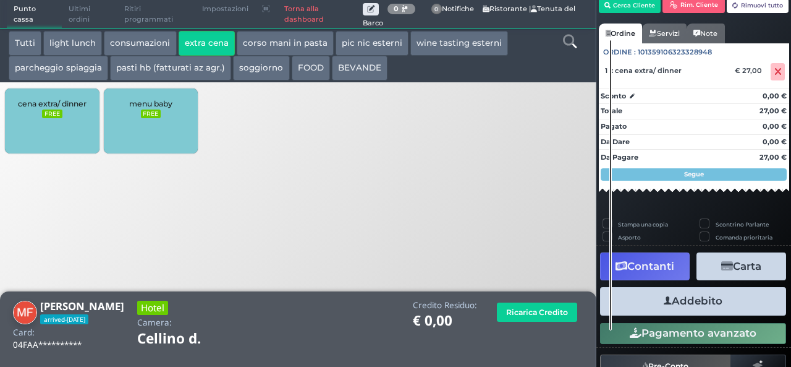
click at [691, 305] on button "Addebito" at bounding box center [693, 301] width 186 height 28
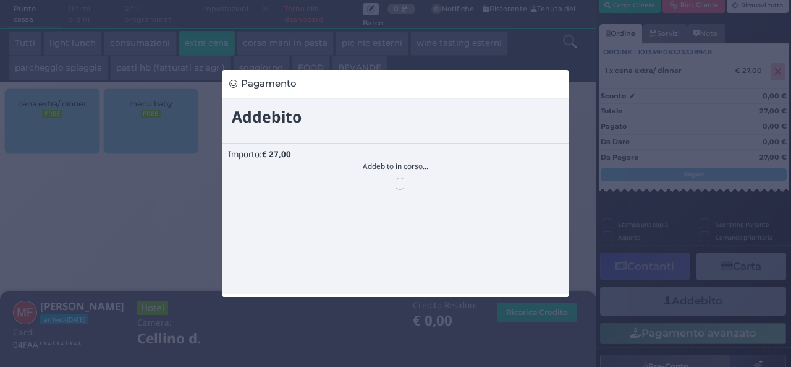
scroll to position [0, 0]
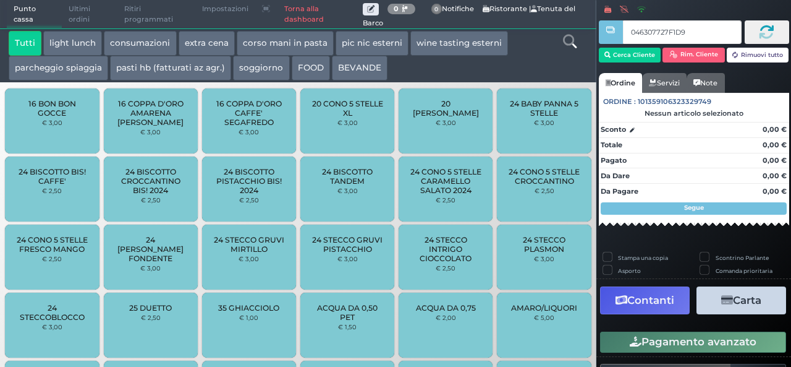
type input "046307727F1D94"
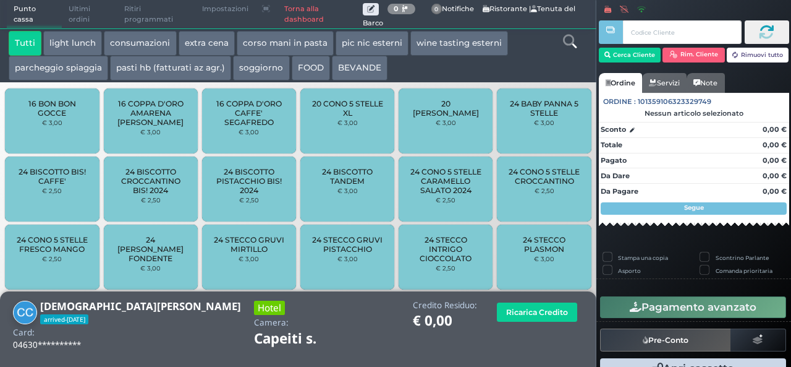
click at [203, 38] on button "extra cena" at bounding box center [207, 43] width 56 height 25
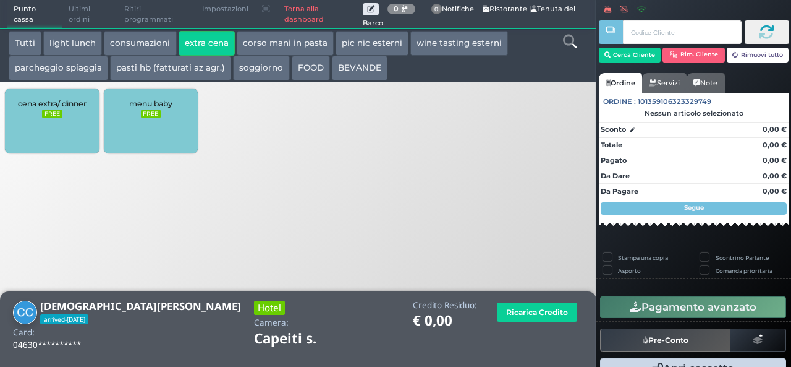
click at [29, 107] on span "cena extra/ dinner" at bounding box center [52, 103] width 69 height 9
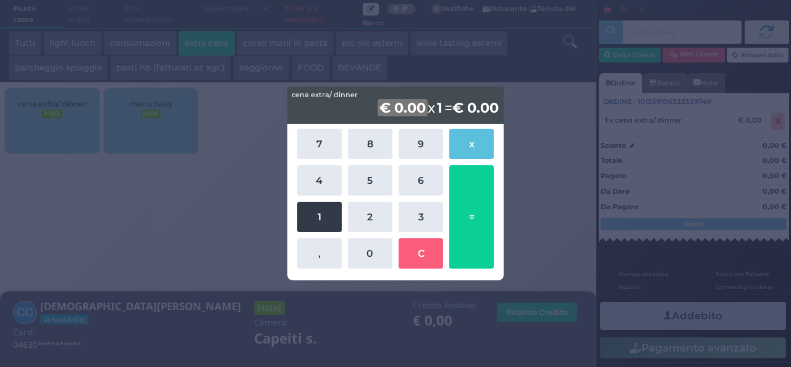
click at [313, 212] on button "1" at bounding box center [319, 217] width 45 height 30
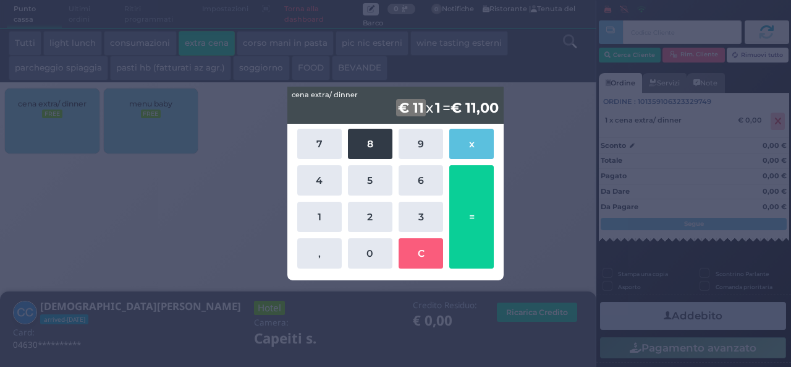
click at [367, 148] on button "8" at bounding box center [370, 144] width 45 height 30
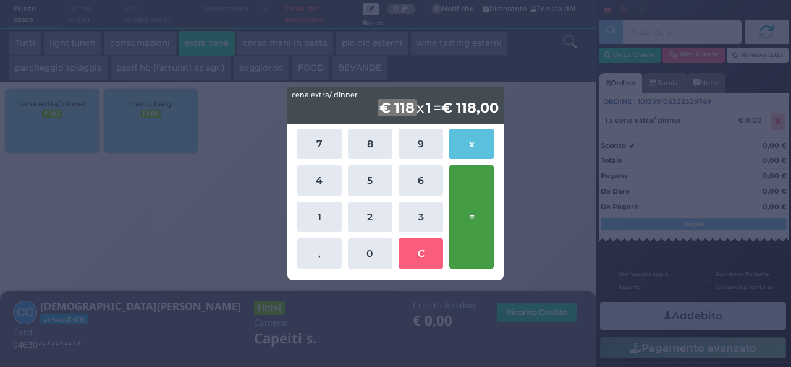
click at [472, 219] on button "=" at bounding box center [472, 216] width 45 height 103
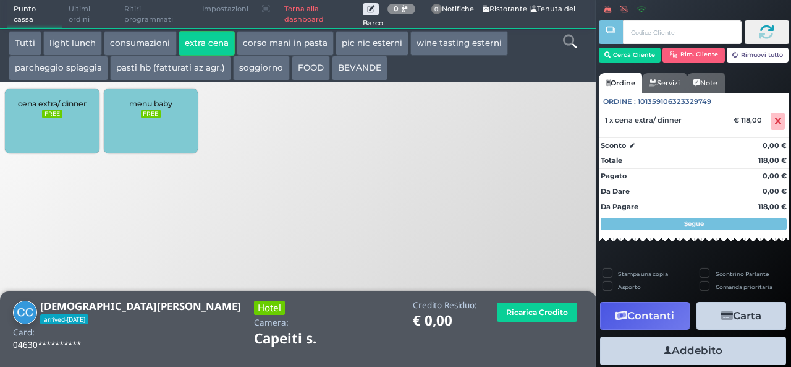
click at [694, 349] on button "Addebito" at bounding box center [693, 350] width 186 height 28
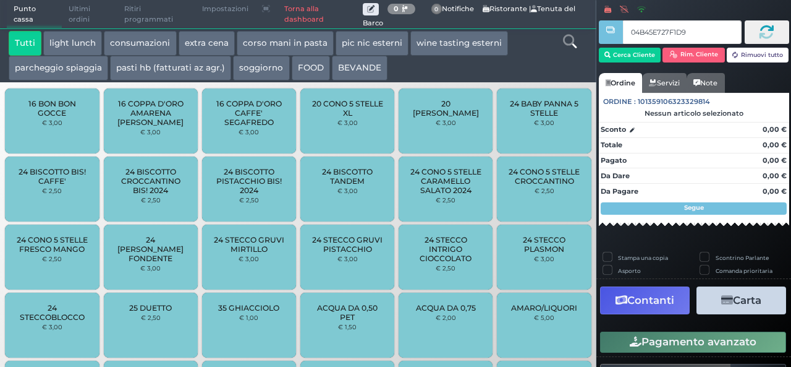
type input "04B45E727F1D90"
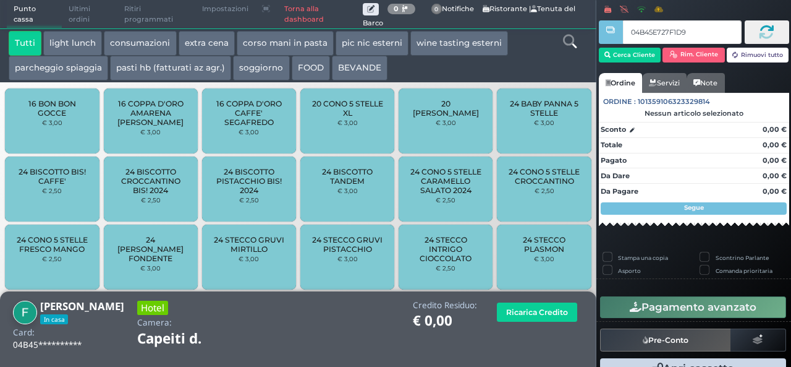
type input "04B45E727F1D90"
click at [208, 40] on button "extra cena" at bounding box center [207, 43] width 56 height 25
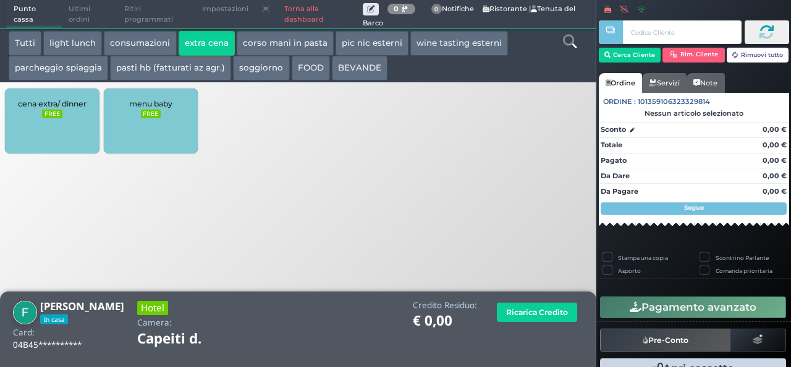
click at [39, 131] on div "cena extra/ dinner FREE" at bounding box center [52, 120] width 94 height 65
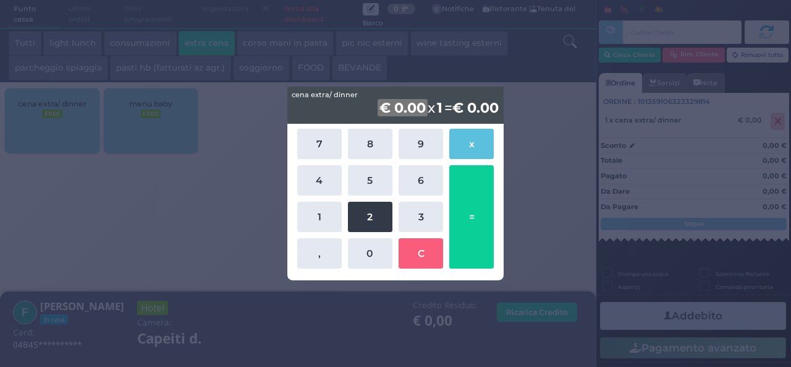
click at [365, 228] on button "2" at bounding box center [370, 217] width 45 height 30
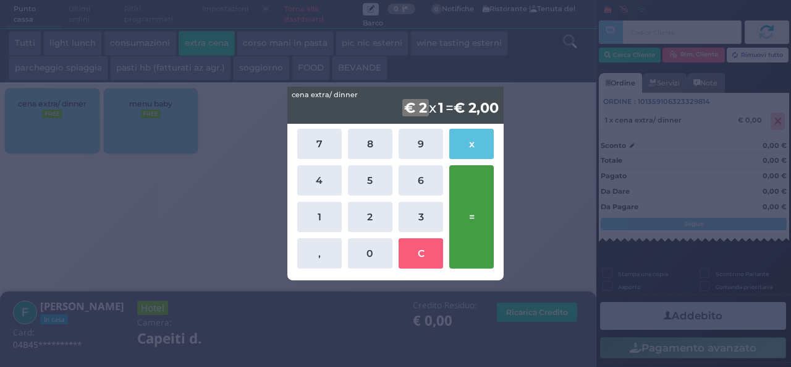
click at [479, 219] on button "=" at bounding box center [472, 216] width 45 height 103
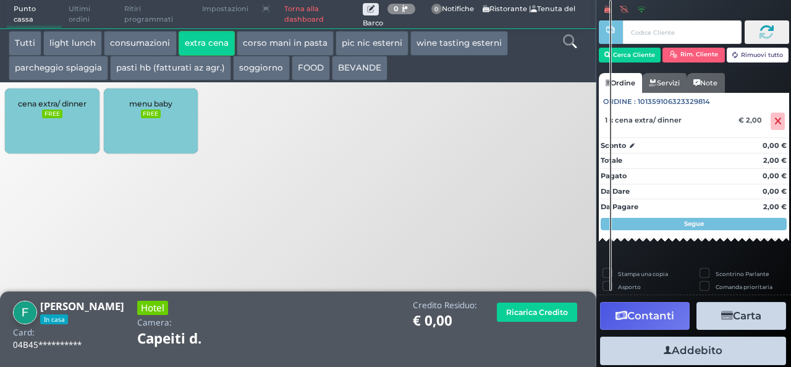
click at [676, 347] on button "Addebito" at bounding box center [693, 350] width 186 height 28
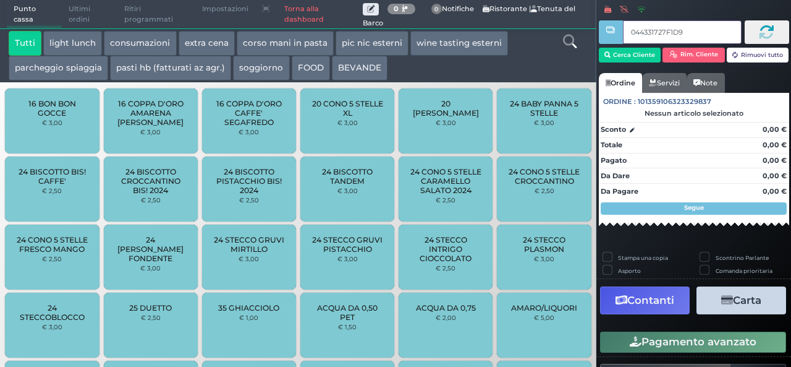
type input "044331727F1D95"
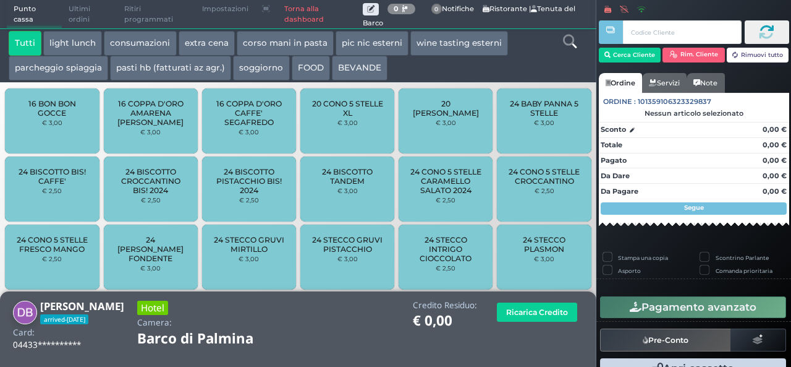
click at [214, 43] on button "extra cena" at bounding box center [207, 43] width 56 height 25
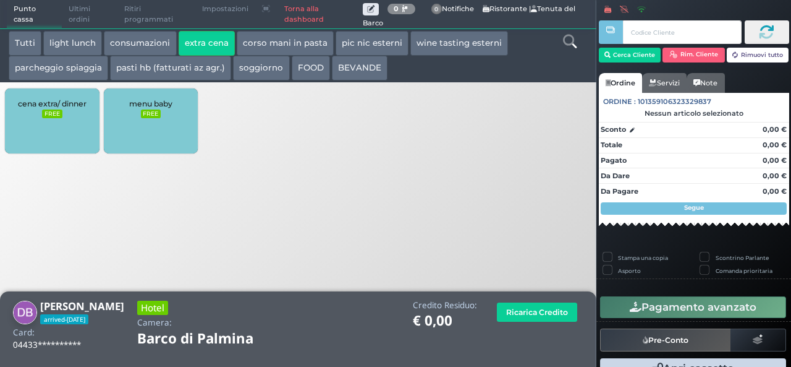
click at [58, 96] on div "cena extra/ dinner FREE" at bounding box center [52, 120] width 94 height 65
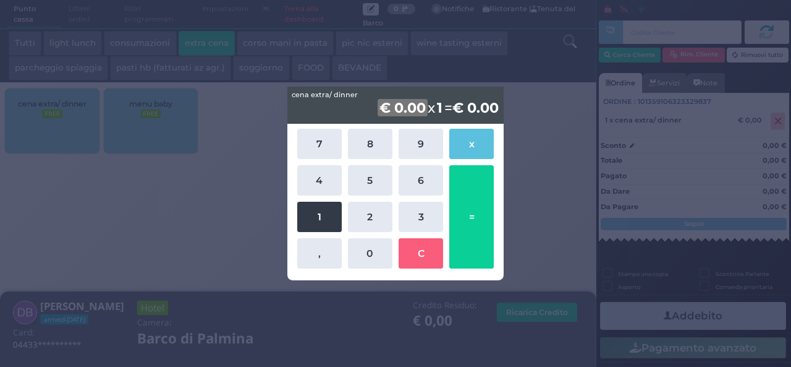
click at [318, 221] on button "1" at bounding box center [319, 217] width 45 height 30
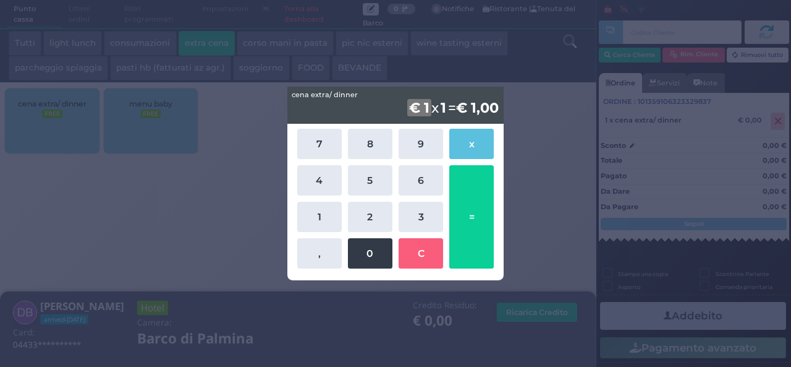
click at [377, 252] on button "0" at bounding box center [370, 253] width 45 height 30
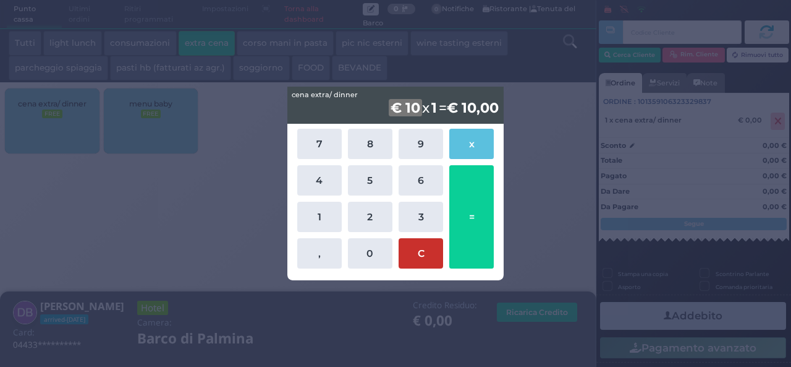
click at [409, 259] on button "C" at bounding box center [421, 253] width 45 height 30
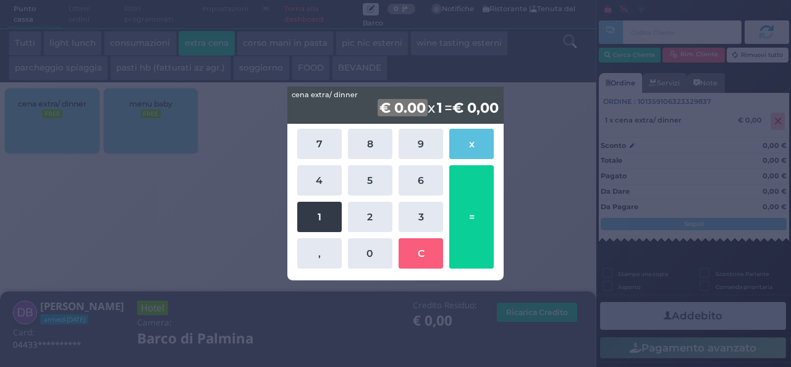
click at [320, 211] on button "1" at bounding box center [319, 217] width 45 height 30
click at [336, 229] on button "1" at bounding box center [319, 217] width 45 height 30
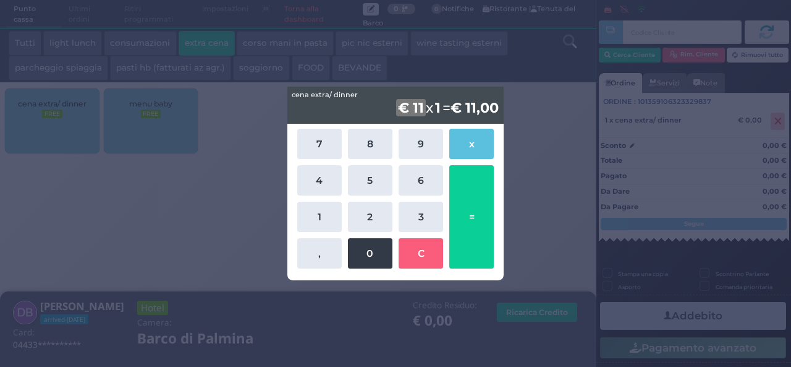
click at [362, 243] on button "0" at bounding box center [370, 253] width 45 height 30
click at [363, 244] on button "0" at bounding box center [370, 253] width 45 height 30
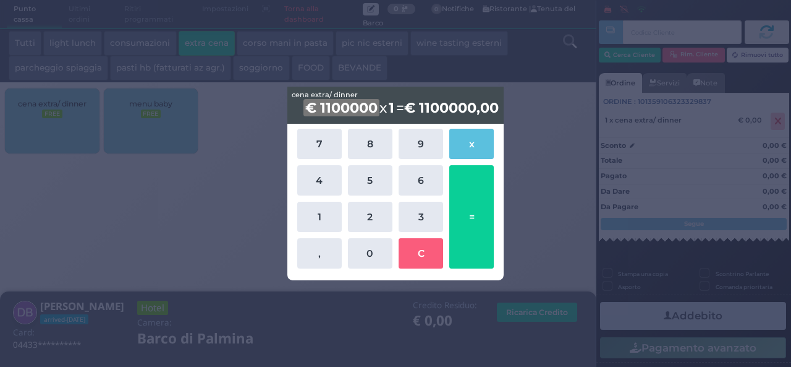
click at [573, 123] on div "cena extra/ dinner cena extra/ dinner € 1100000 x 1 = € 1100000,00 1100000 7 8 …" at bounding box center [395, 183] width 791 height 367
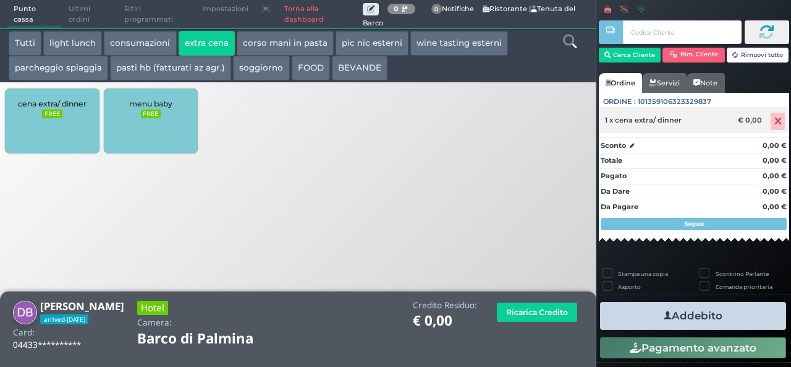
click at [775, 121] on icon at bounding box center [778, 121] width 7 height 1
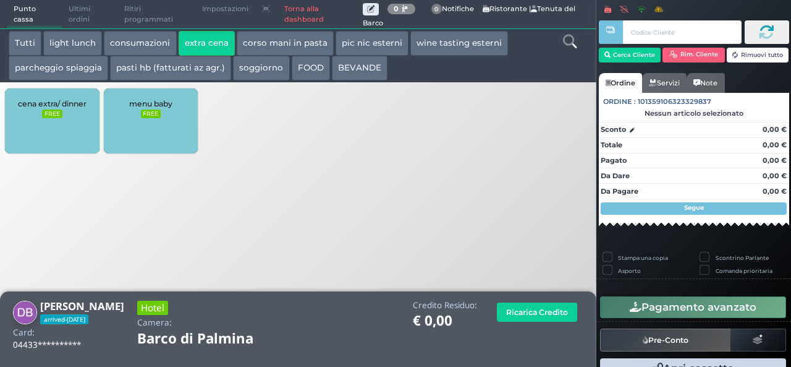
click at [38, 116] on div "cena extra/ dinner FREE" at bounding box center [52, 120] width 94 height 65
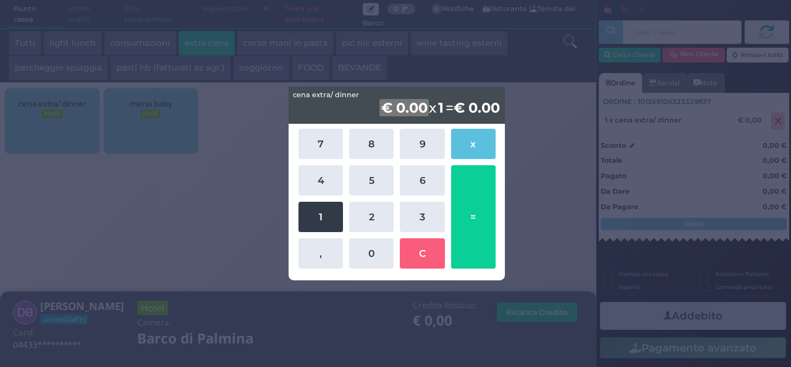
click at [321, 203] on button "1" at bounding box center [321, 217] width 45 height 30
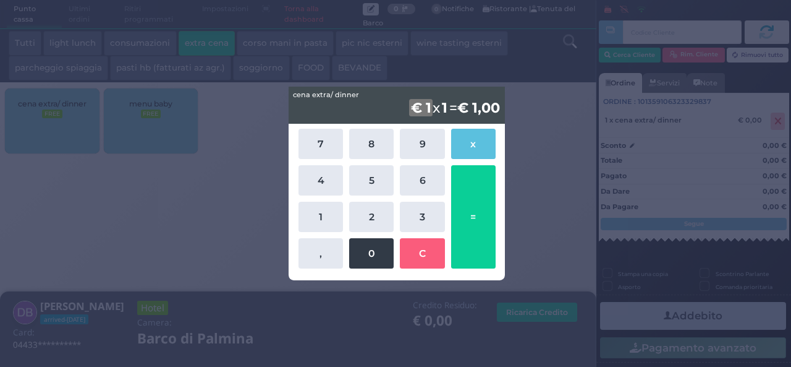
click at [369, 249] on button "0" at bounding box center [371, 253] width 45 height 30
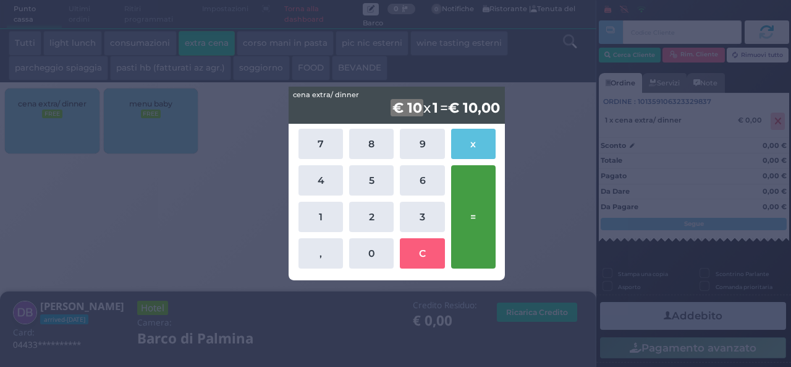
click at [464, 221] on button "=" at bounding box center [473, 216] width 45 height 103
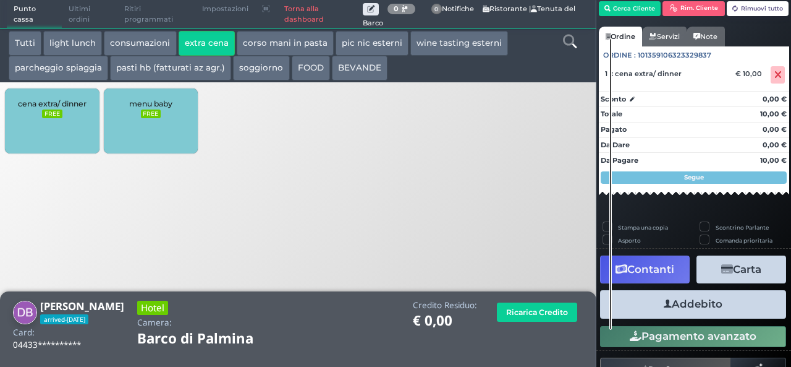
scroll to position [70, 0]
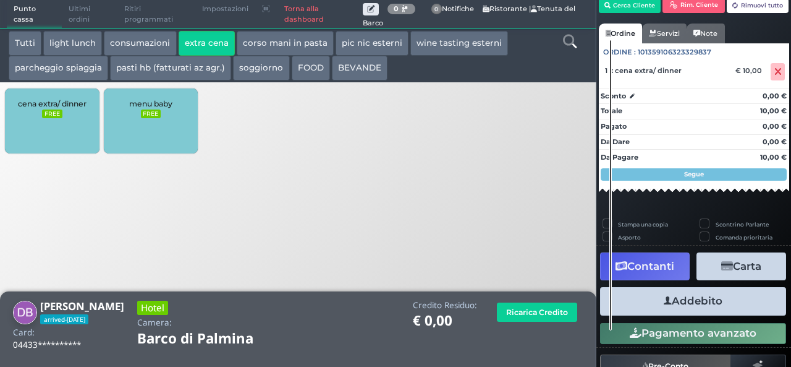
click at [671, 294] on button "Addebito" at bounding box center [693, 301] width 186 height 28
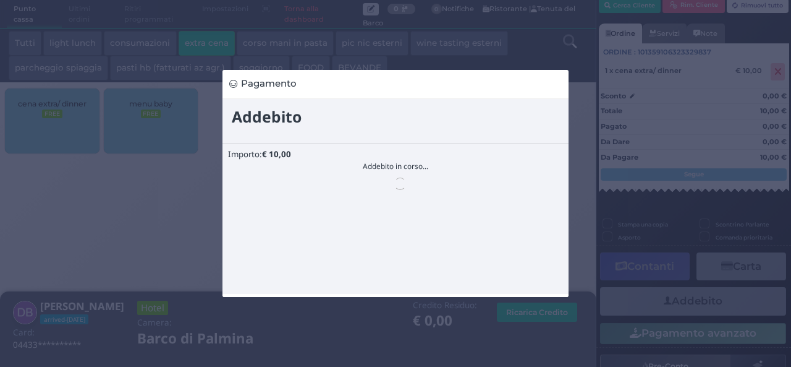
scroll to position [0, 0]
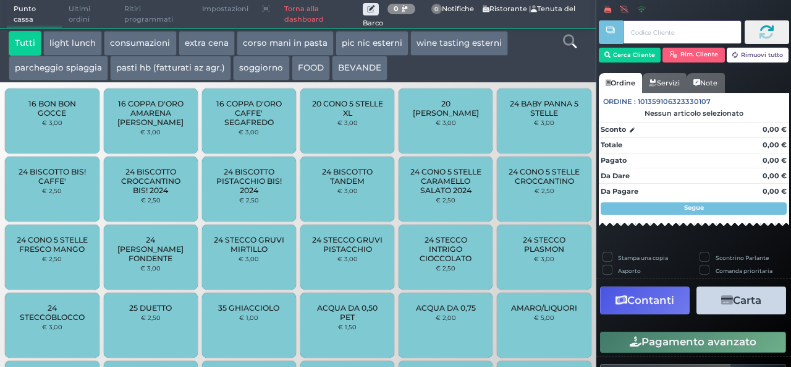
click at [672, 20] on input "text" at bounding box center [682, 31] width 118 height 23
type input "04265C0A3A1691"
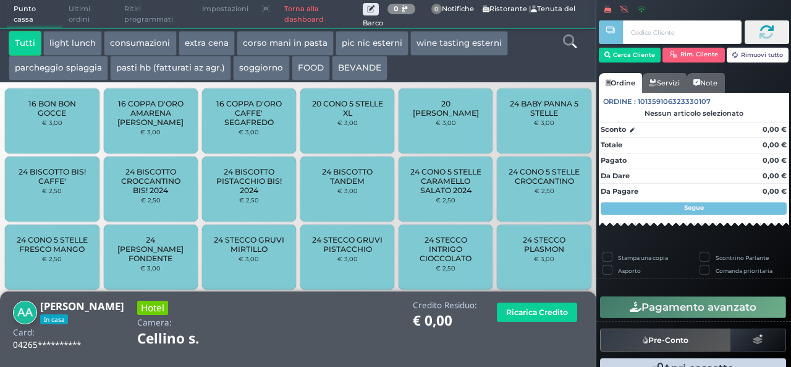
click at [199, 51] on button "extra cena" at bounding box center [207, 43] width 56 height 25
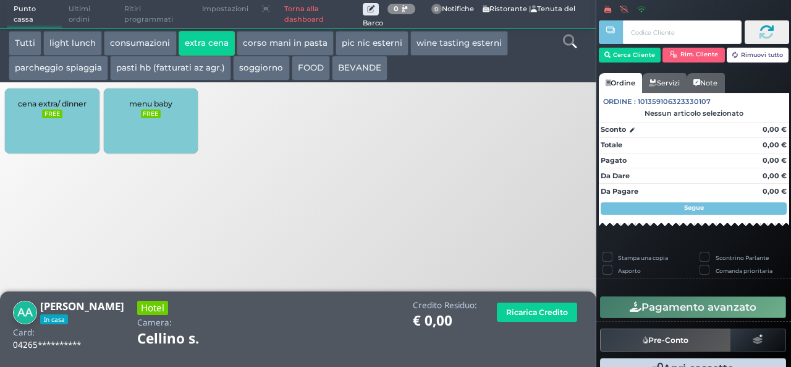
click at [56, 149] on div "cena extra/ dinner FREE" at bounding box center [52, 120] width 94 height 65
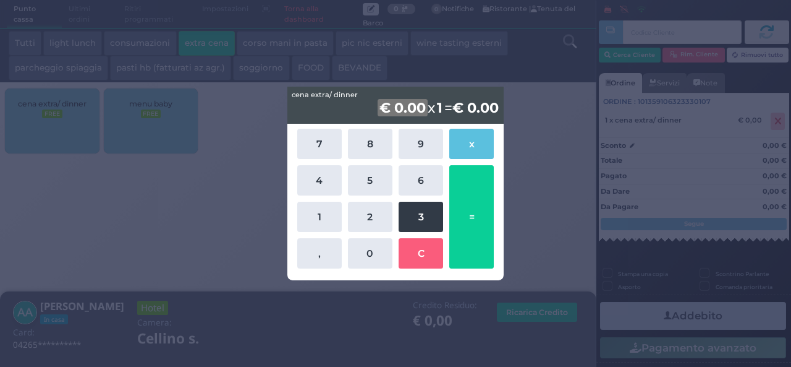
click at [407, 205] on button "3" at bounding box center [421, 217] width 45 height 30
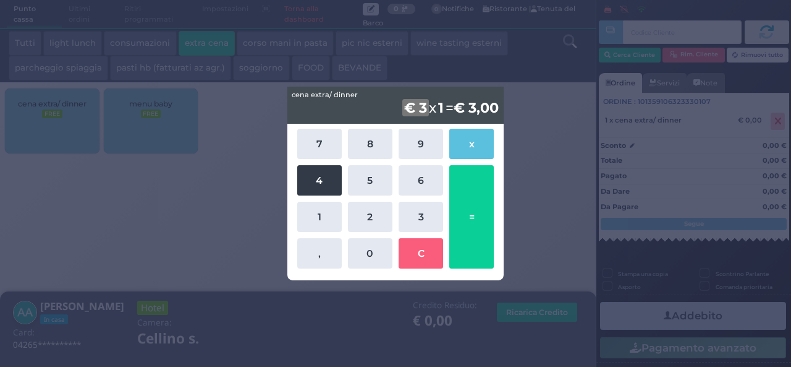
click at [313, 174] on button "4" at bounding box center [319, 180] width 45 height 30
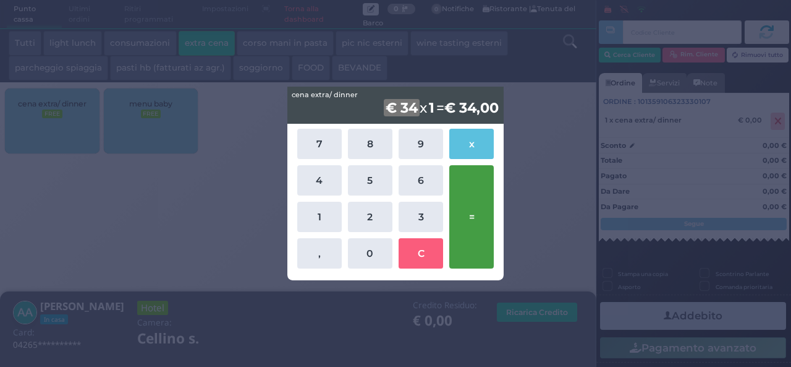
click at [454, 211] on button "=" at bounding box center [472, 216] width 45 height 103
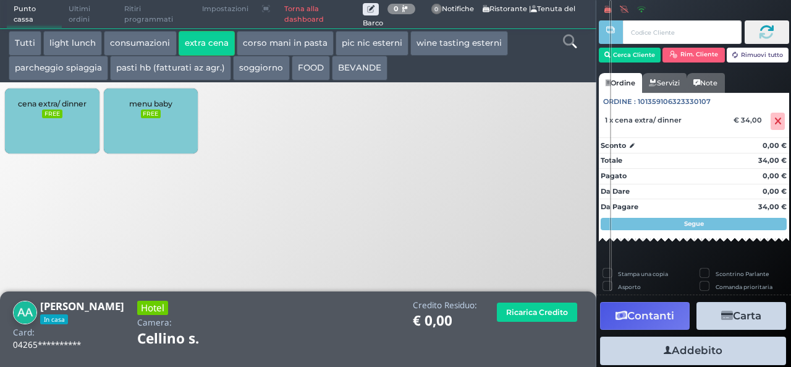
click at [746, 352] on button "Addebito" at bounding box center [693, 350] width 186 height 28
